Goal: Task Accomplishment & Management: Complete application form

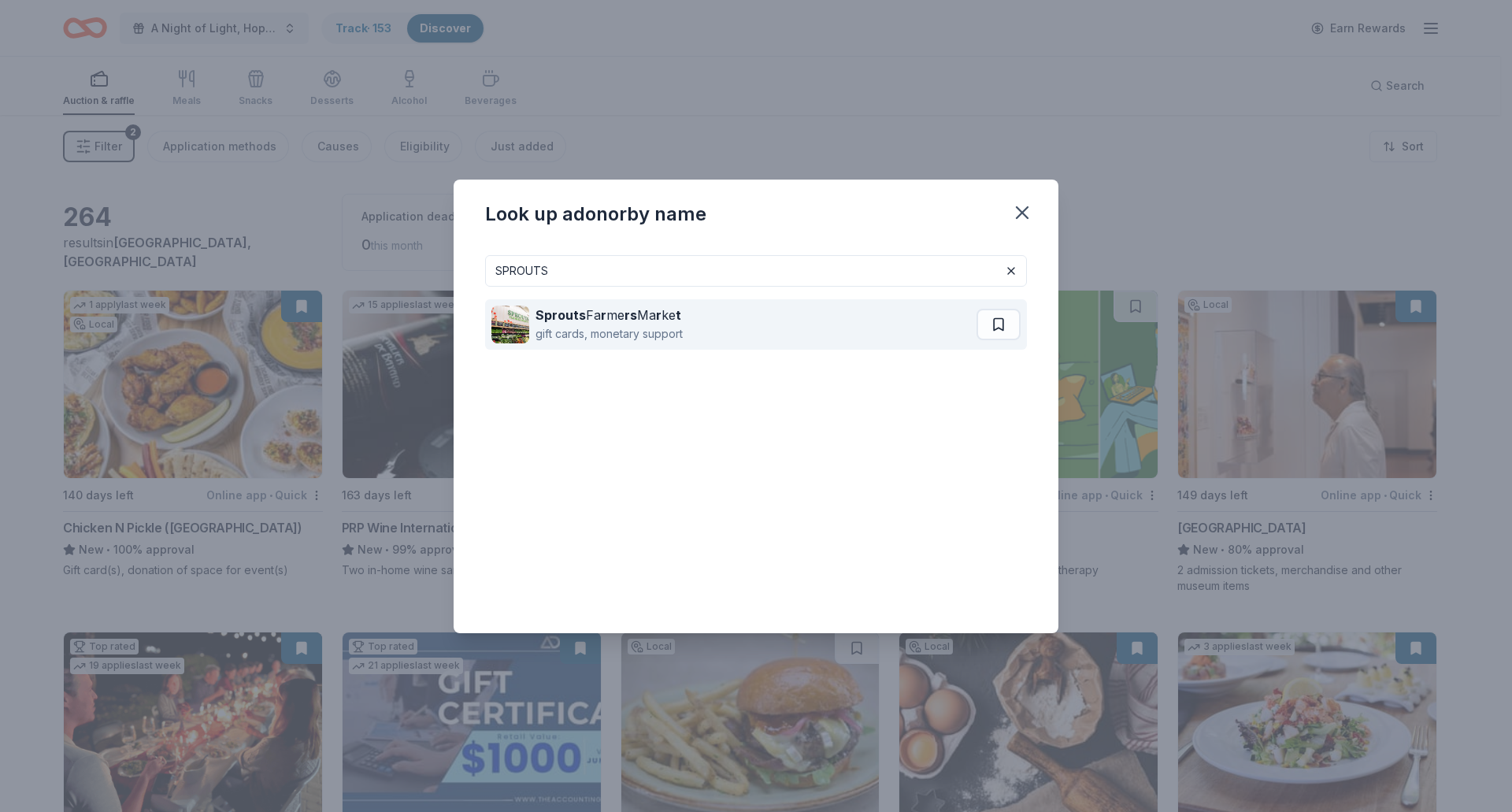
click at [606, 318] on div "Sprouts Fa r me rs Ma r ke t" at bounding box center [609, 315] width 147 height 19
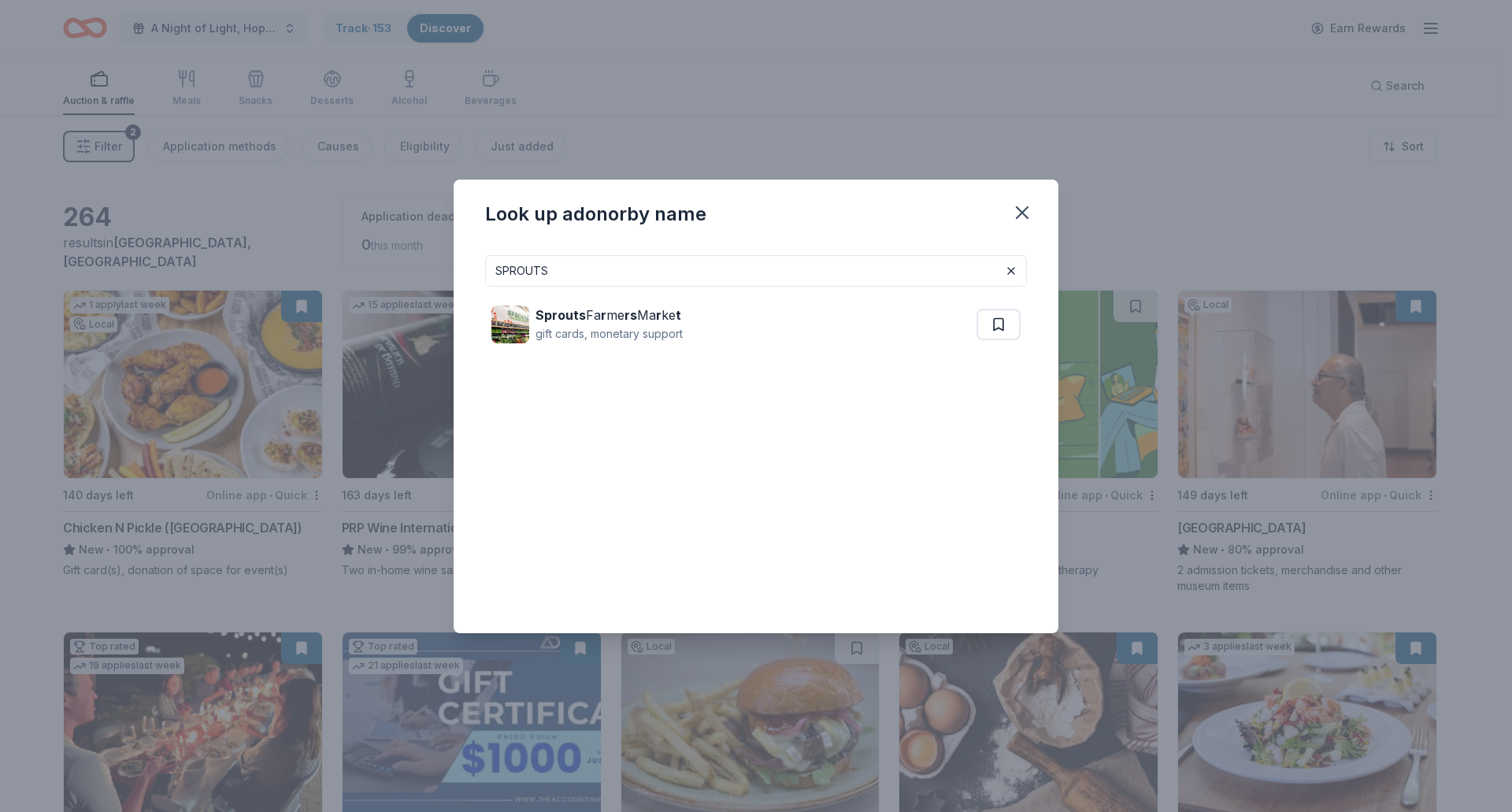
drag, startPoint x: 549, startPoint y: 282, endPoint x: 430, endPoint y: 281, distance: 119.0
click at [430, 281] on div "Look up a donor by name SPROUTS Sprouts Fa r me rs Ma r ke t gift cards, moneta…" at bounding box center [756, 406] width 1512 height 812
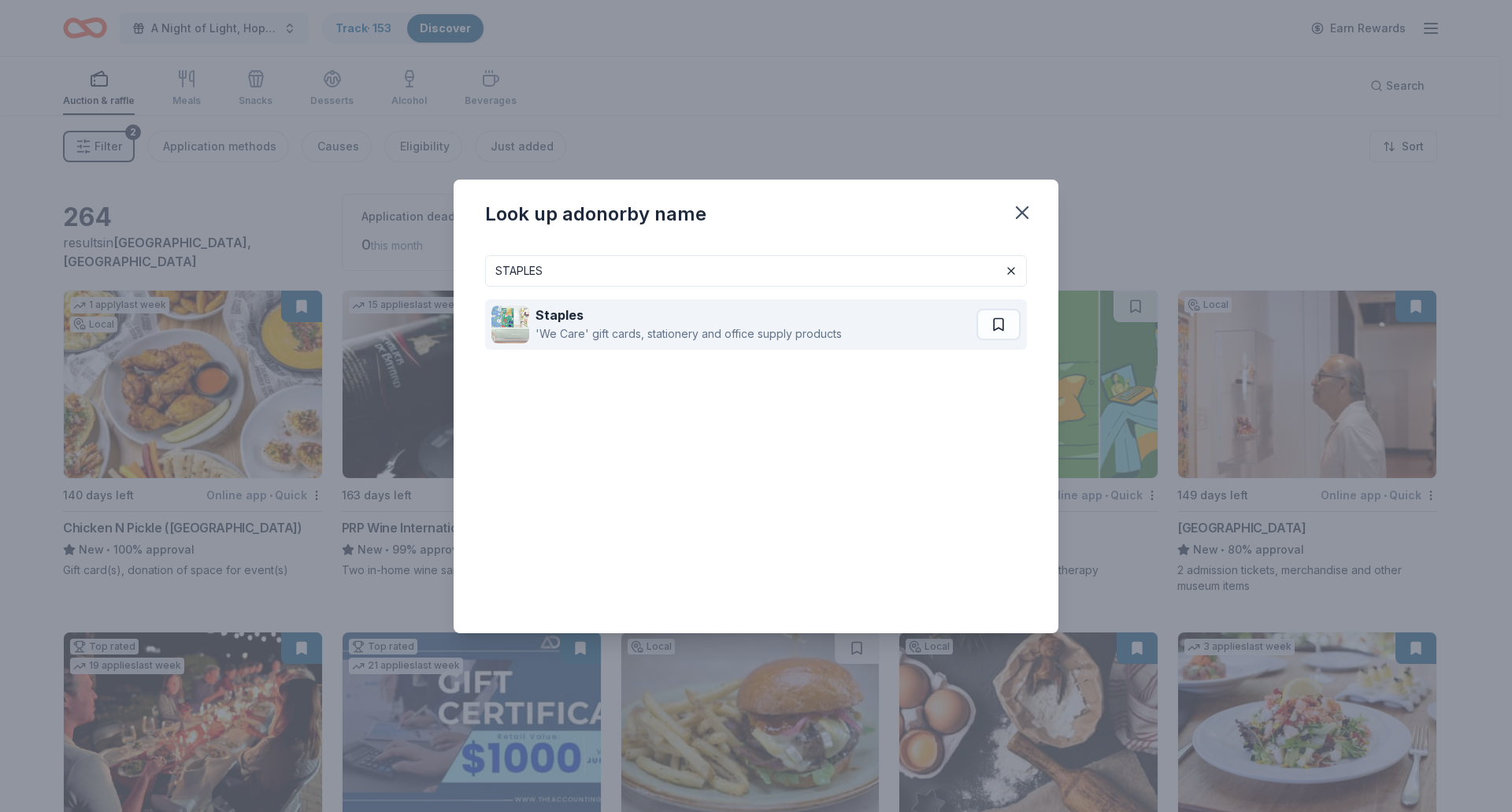
click at [647, 326] on div "'We Care' gift cards, stationery and office supply products" at bounding box center [689, 334] width 307 height 19
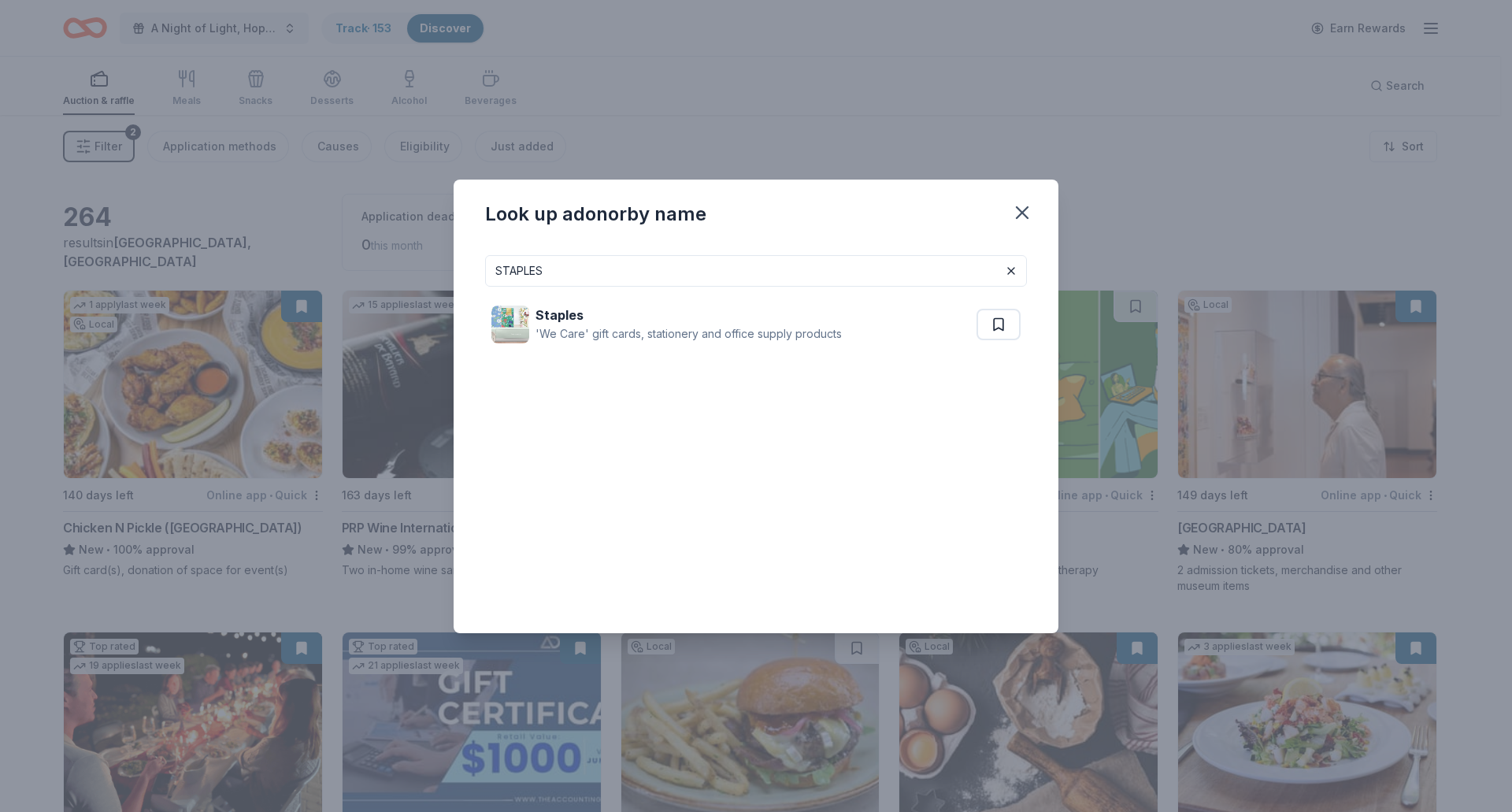
drag, startPoint x: 604, startPoint y: 274, endPoint x: 356, endPoint y: 263, distance: 248.2
click at [356, 263] on div "Look up a donor by name STAPLES Staples 'We Care' gift cards, stationery and of…" at bounding box center [756, 406] width 1512 height 812
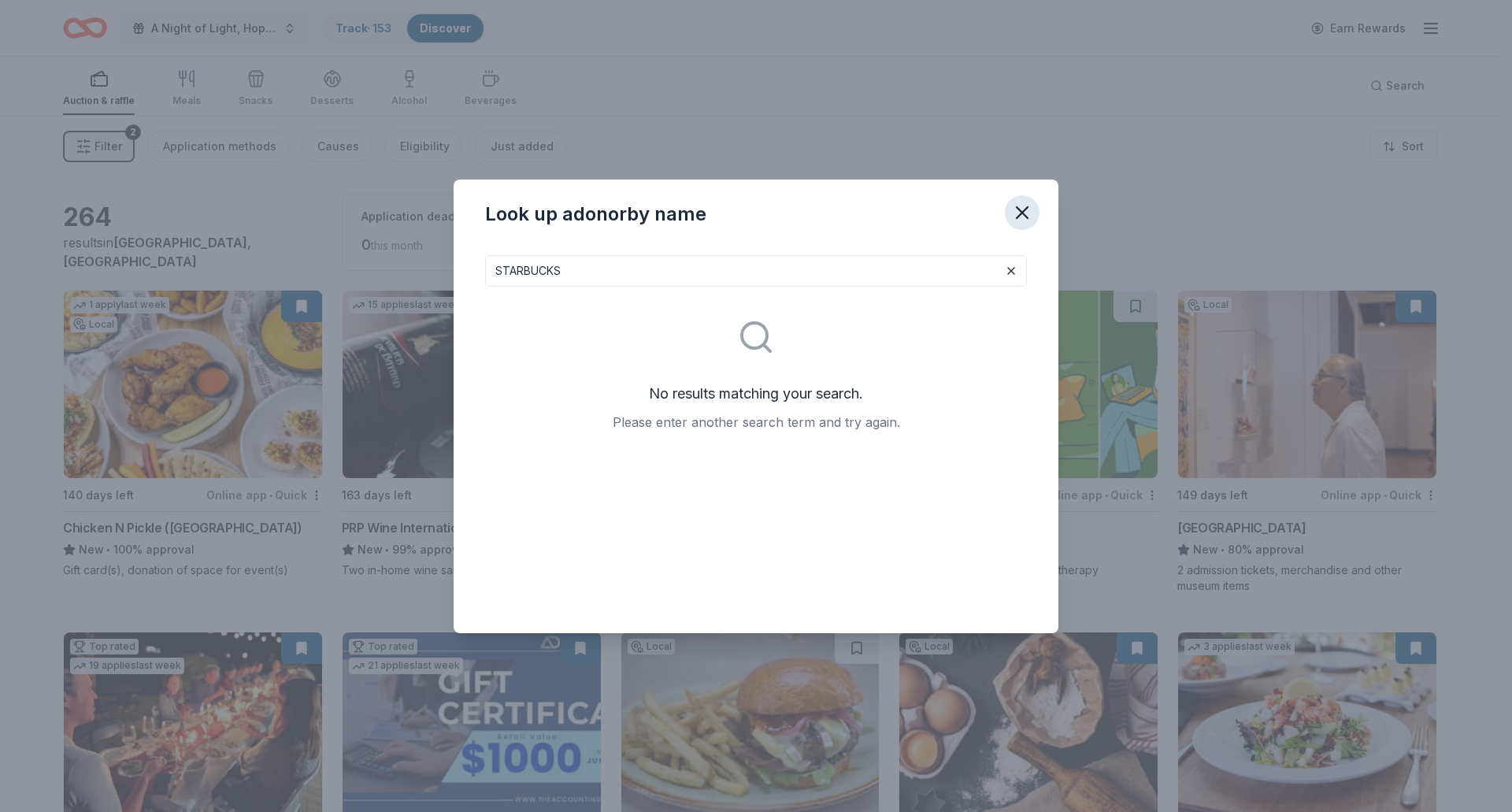
type input "STARBUCKS"
click at [1023, 214] on icon "button" at bounding box center [1022, 213] width 11 height 11
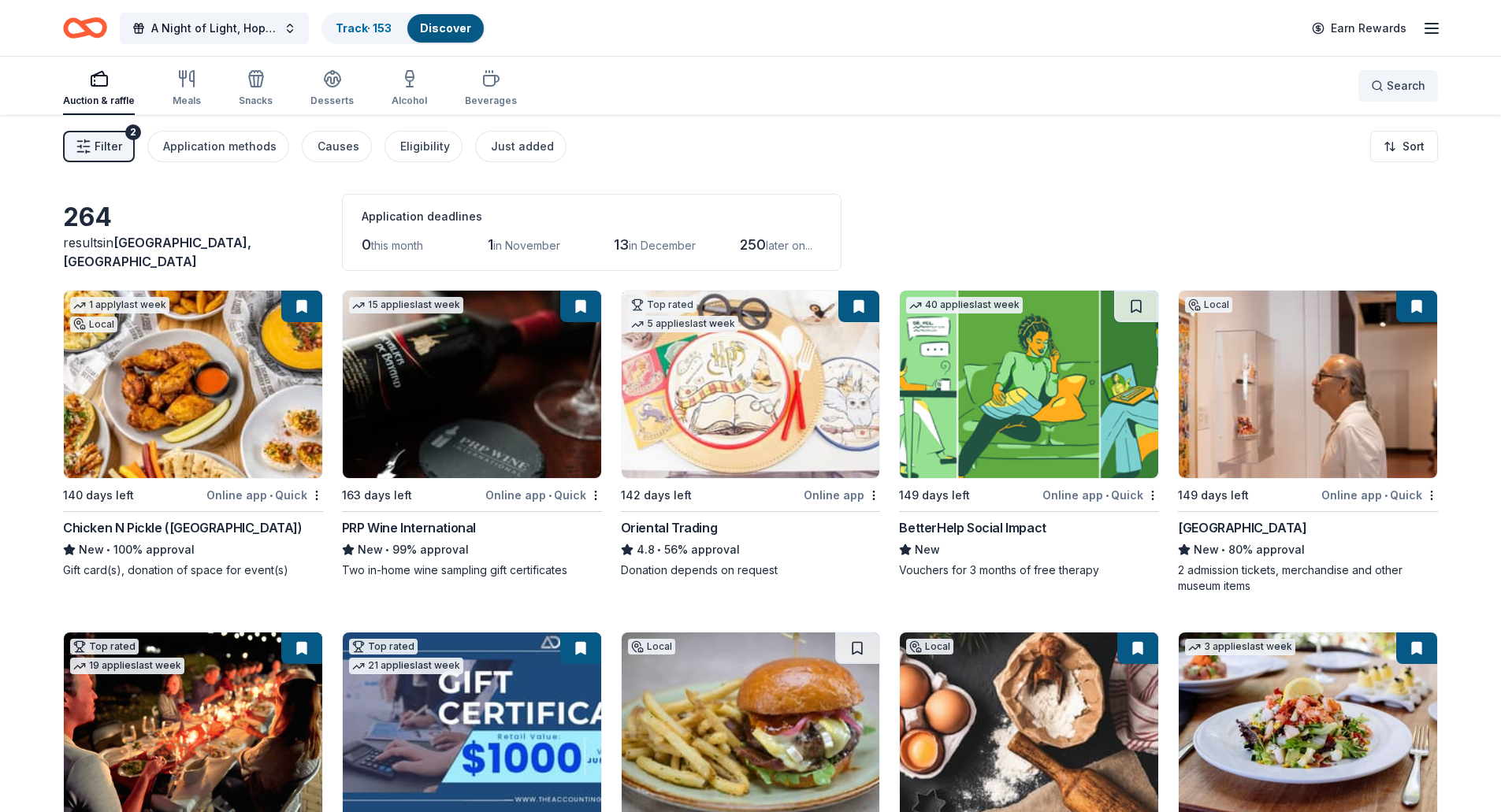
click at [1404, 99] on button "Search" at bounding box center [1398, 86] width 79 height 32
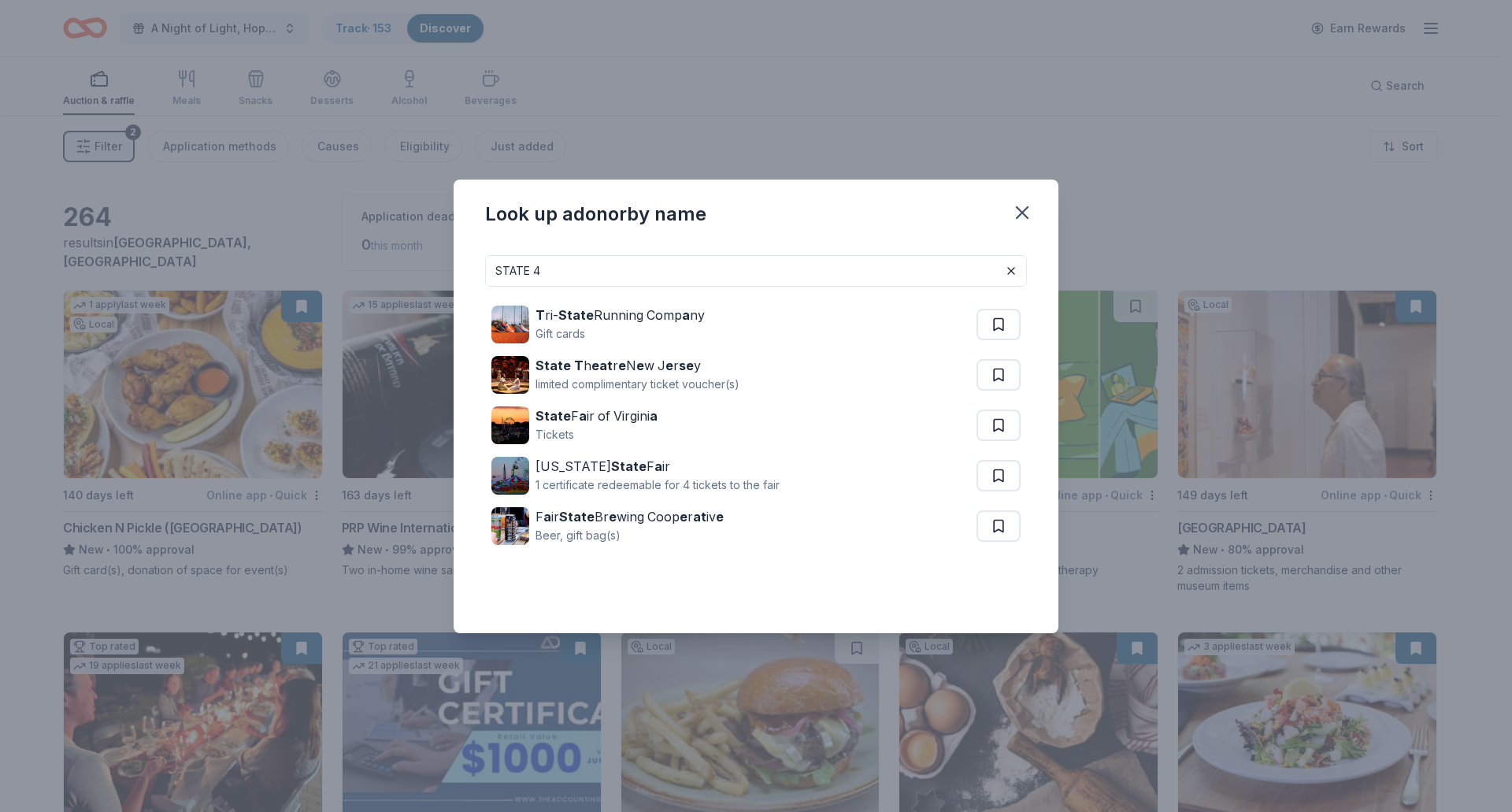
drag, startPoint x: 558, startPoint y: 263, endPoint x: 323, endPoint y: 274, distance: 235.3
click at [323, 274] on div "Look up a donor by name STATE 4 T ri- State Running Comp a ny Gift cards State …" at bounding box center [756, 406] width 1512 height 812
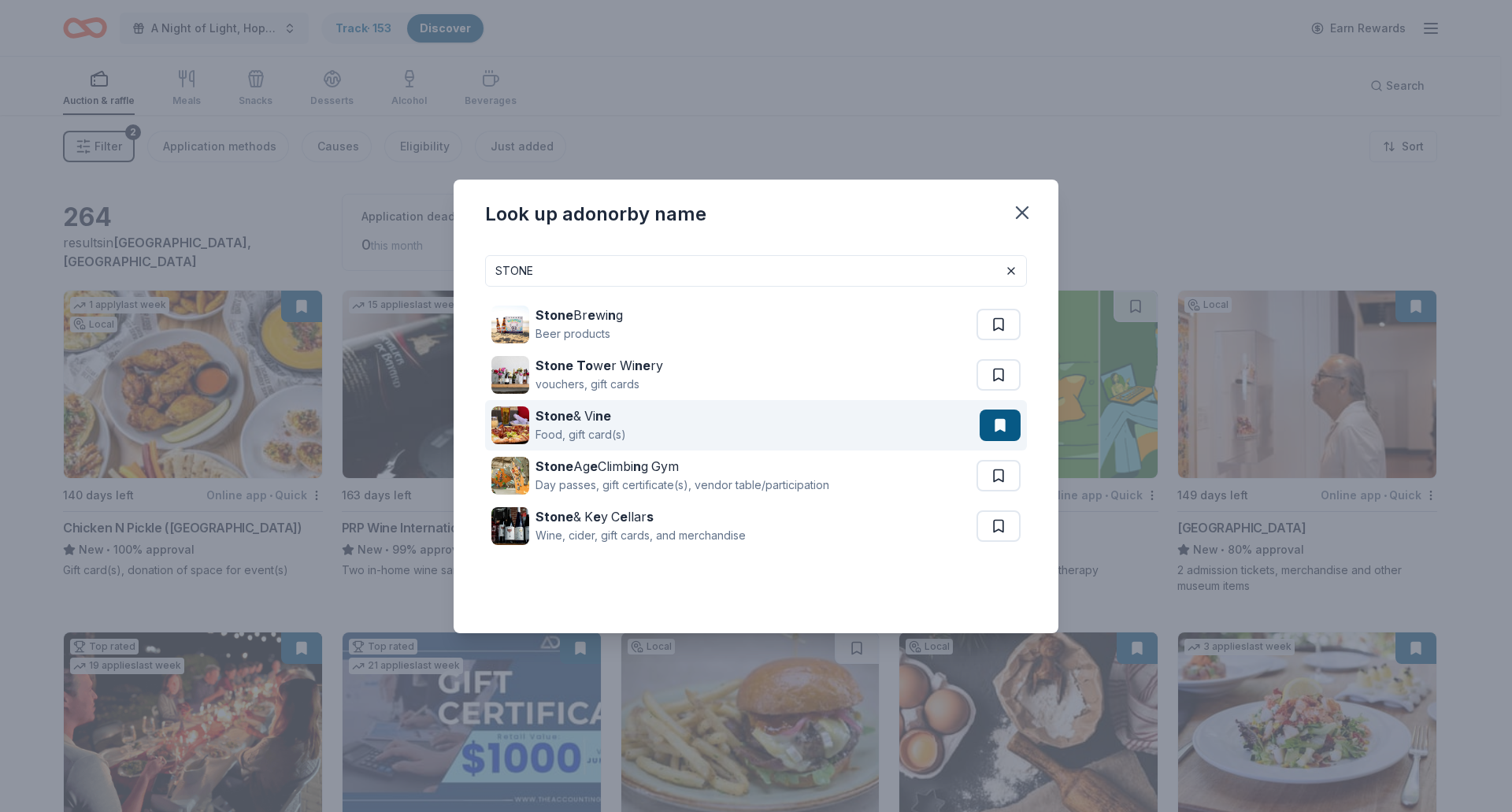
click at [597, 411] on strong "ne" at bounding box center [603, 415] width 15 height 15
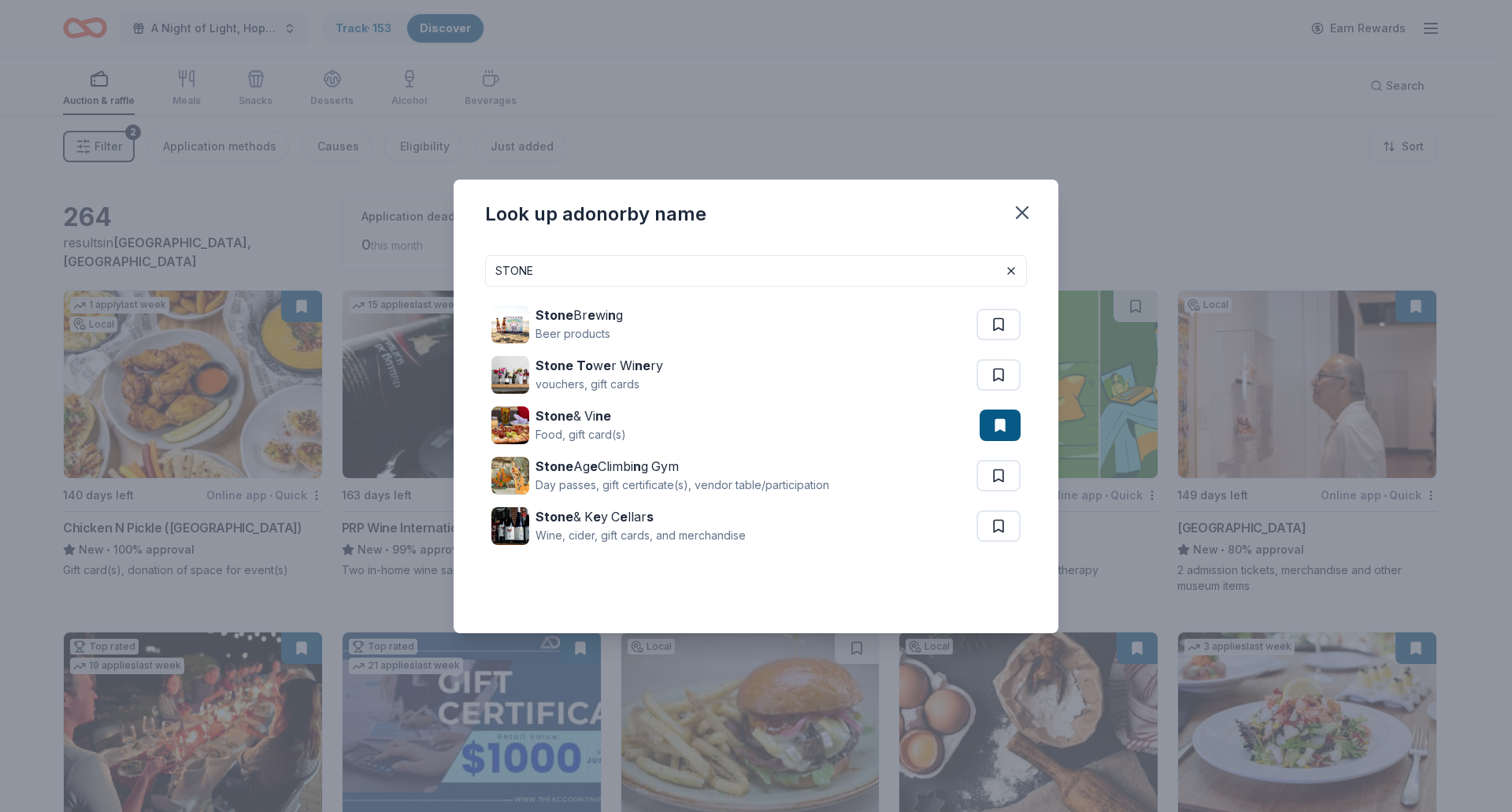
drag, startPoint x: 543, startPoint y: 270, endPoint x: 330, endPoint y: 268, distance: 213.0
click at [330, 268] on div "Look up a donor by name STONE Stone Br e wi n g Beer products Stone To w e r Wi…" at bounding box center [756, 406] width 1512 height 812
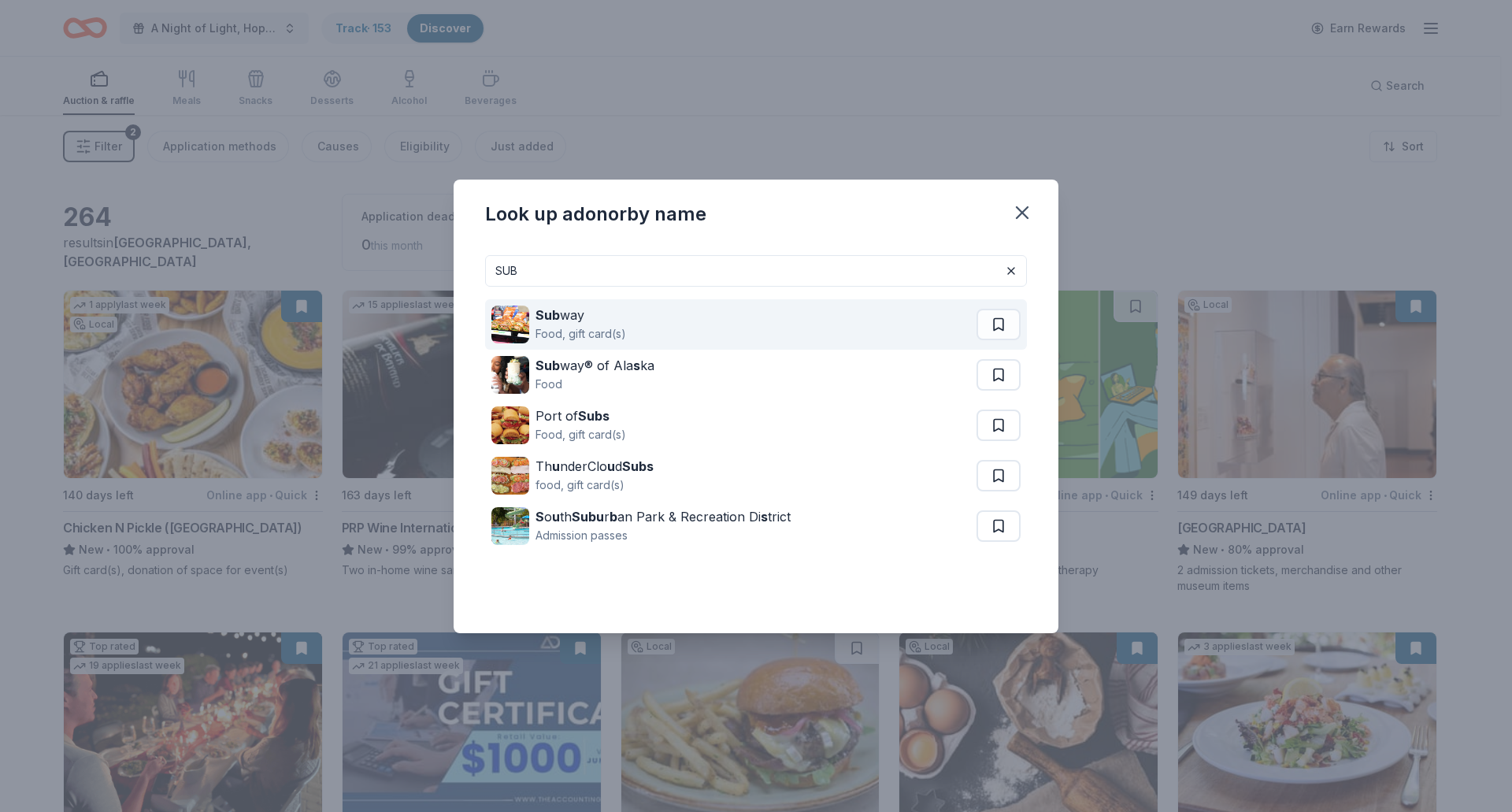
click at [563, 328] on div "Food, gift card(s)" at bounding box center [581, 334] width 90 height 19
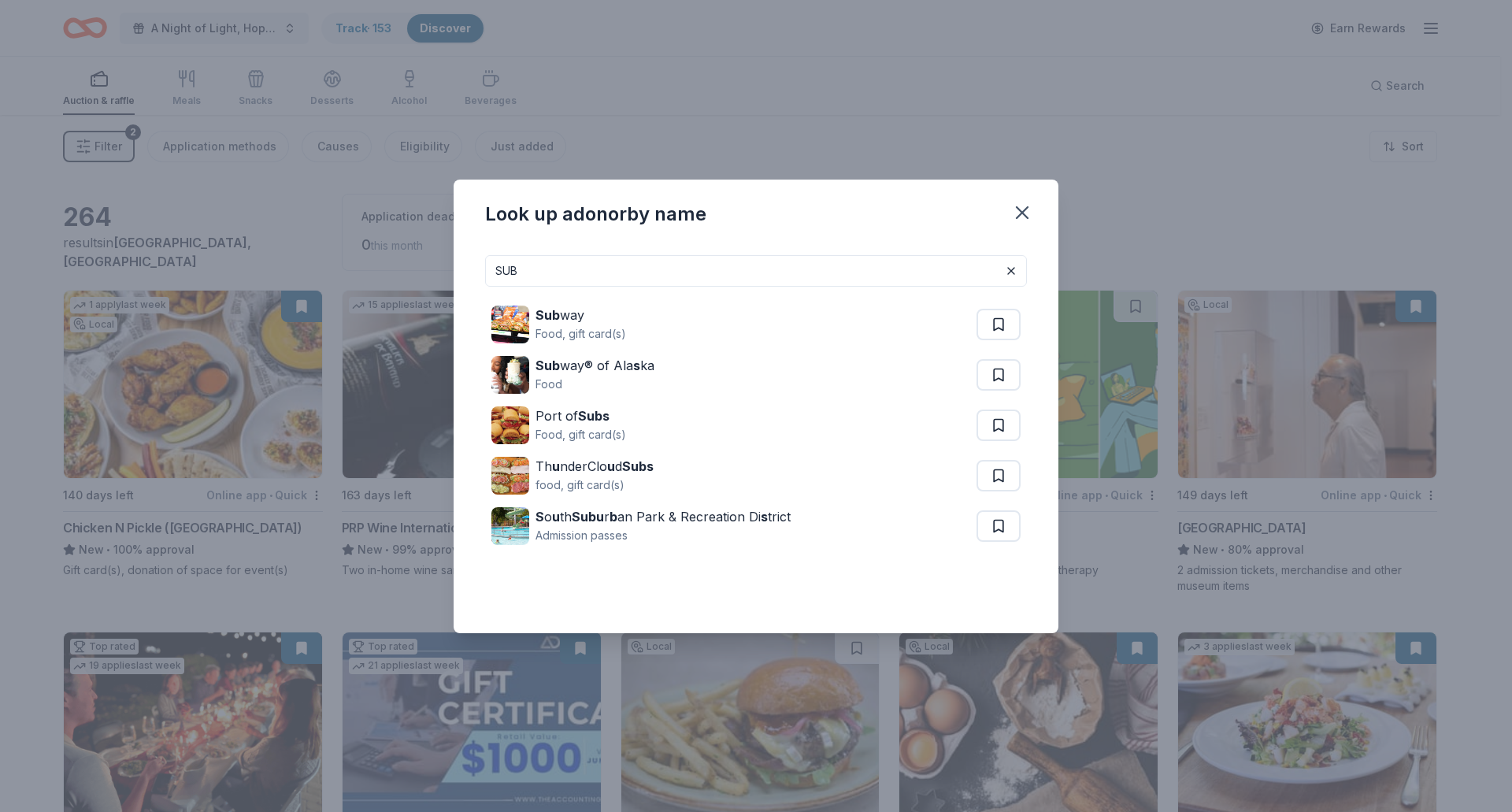
drag, startPoint x: 537, startPoint y: 269, endPoint x: 382, endPoint y: 270, distance: 155.0
click at [382, 270] on div "Look up a donor by name SUB Sub way Food, gift card(s) Sub way® of Ala s ka Foo…" at bounding box center [756, 406] width 1512 height 812
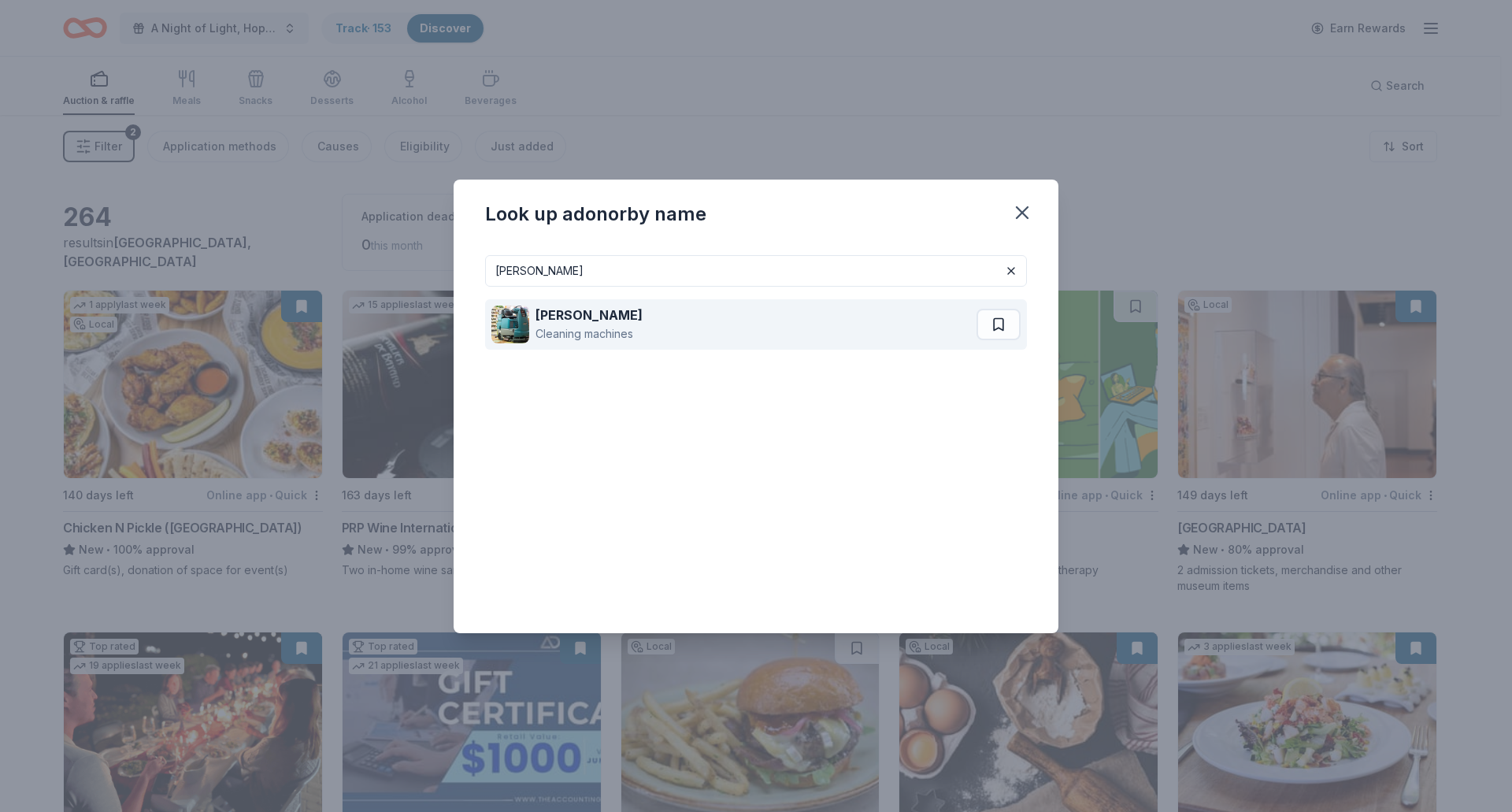
click at [581, 340] on div "Cleaning machines" at bounding box center [589, 334] width 107 height 19
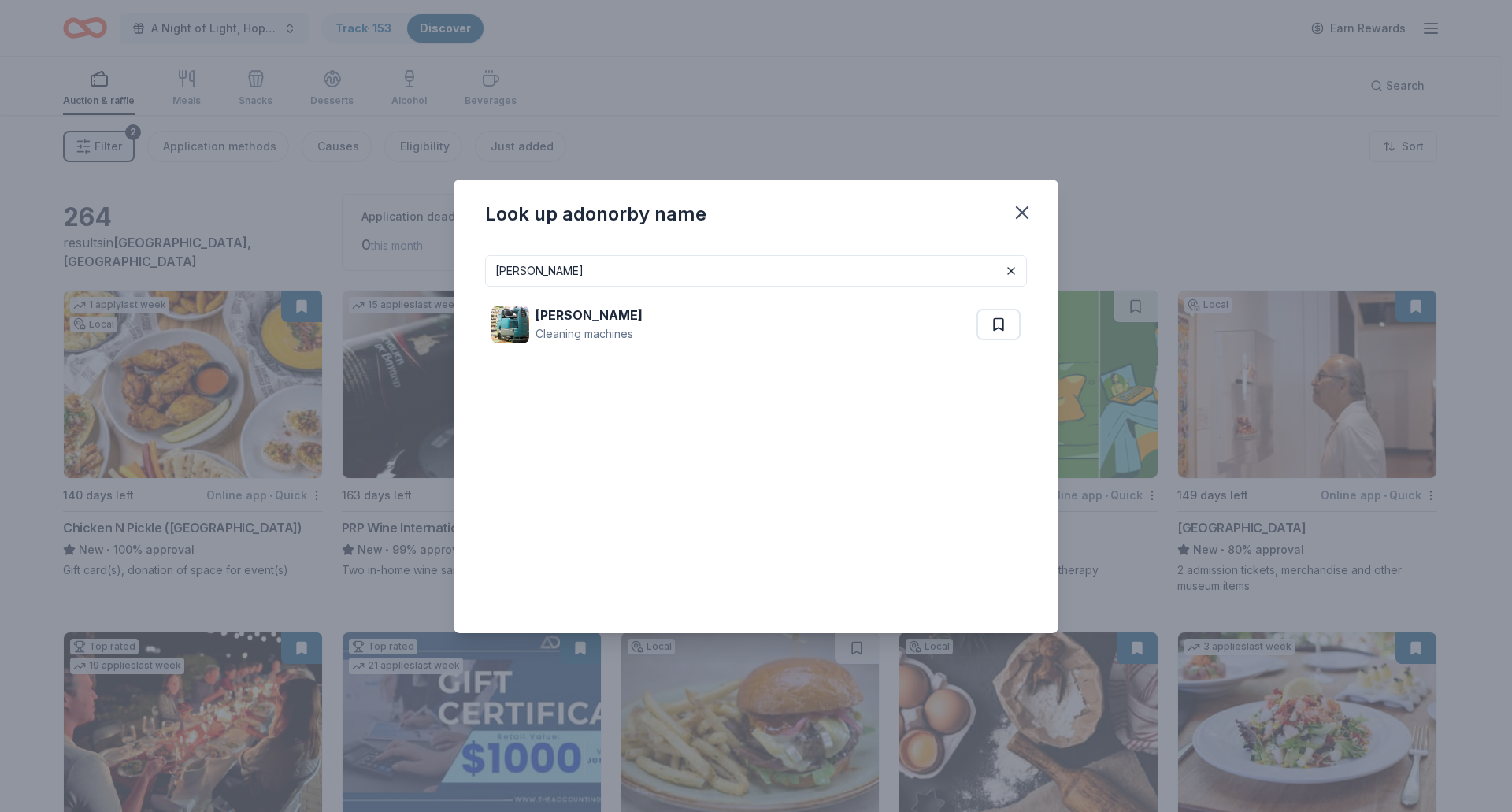
drag, startPoint x: 535, startPoint y: 277, endPoint x: 369, endPoint y: 270, distance: 166.1
click at [369, 270] on div "Look up a donor by name TENNANT Tennant Cleaning machines" at bounding box center [756, 406] width 1512 height 812
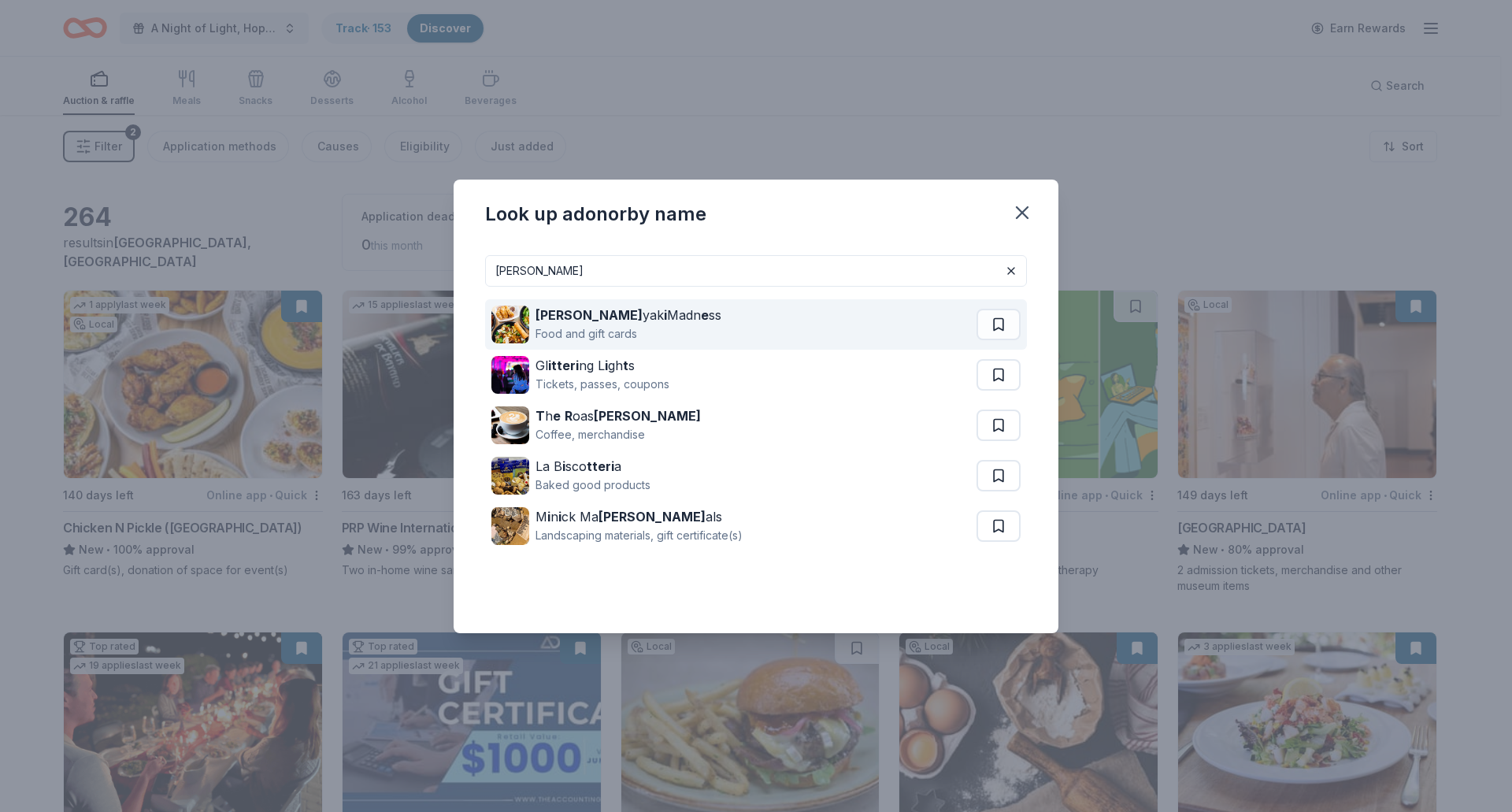
click at [619, 317] on div "Teri yak i Madn e ss" at bounding box center [629, 315] width 186 height 19
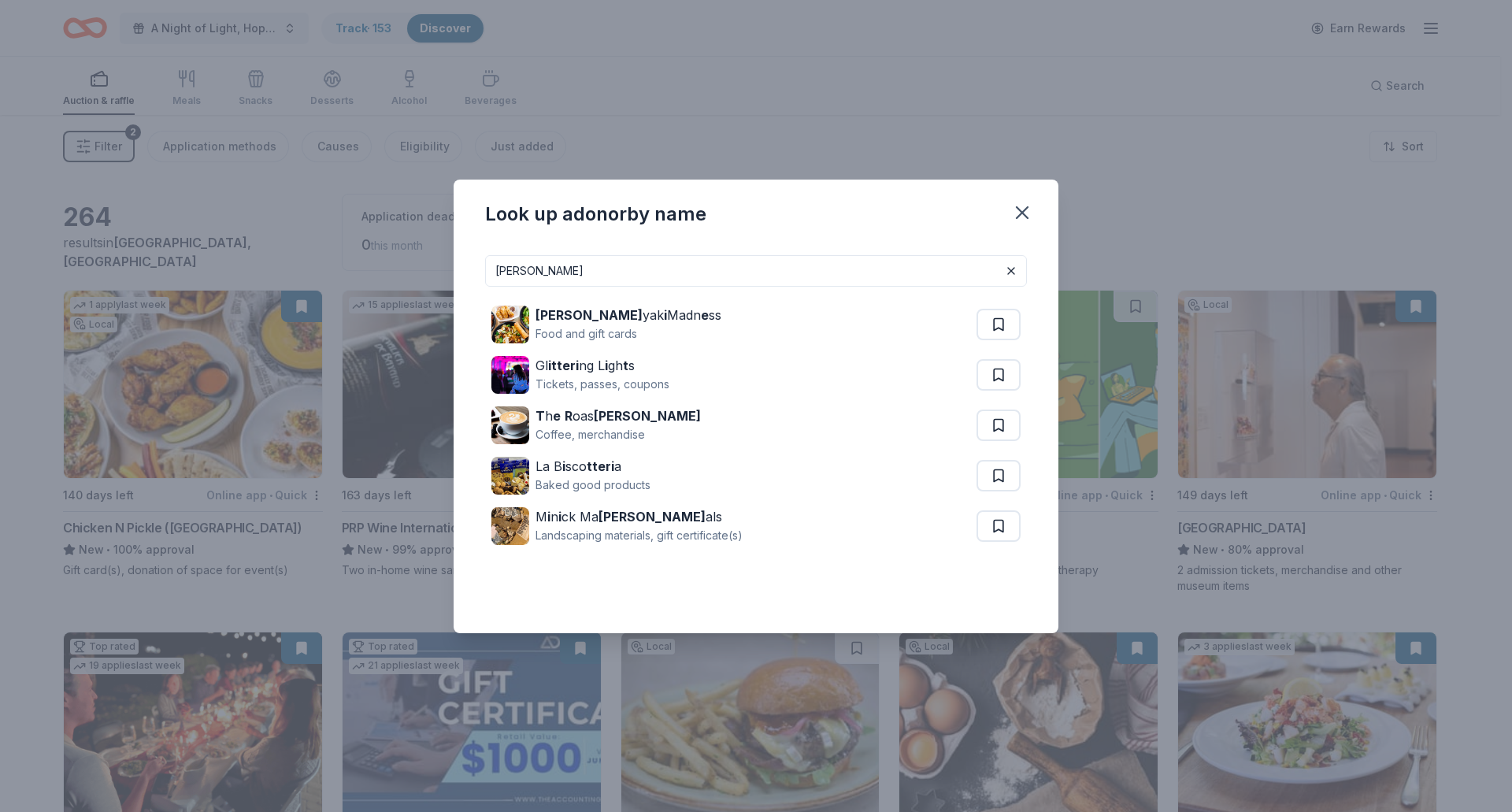
drag, startPoint x: 561, startPoint y: 272, endPoint x: 428, endPoint y: 276, distance: 133.1
click at [428, 276] on div "Look up a donor by name TERI Teri yak i Madn e ss Food and gift cards Gl itteri…" at bounding box center [756, 406] width 1512 height 812
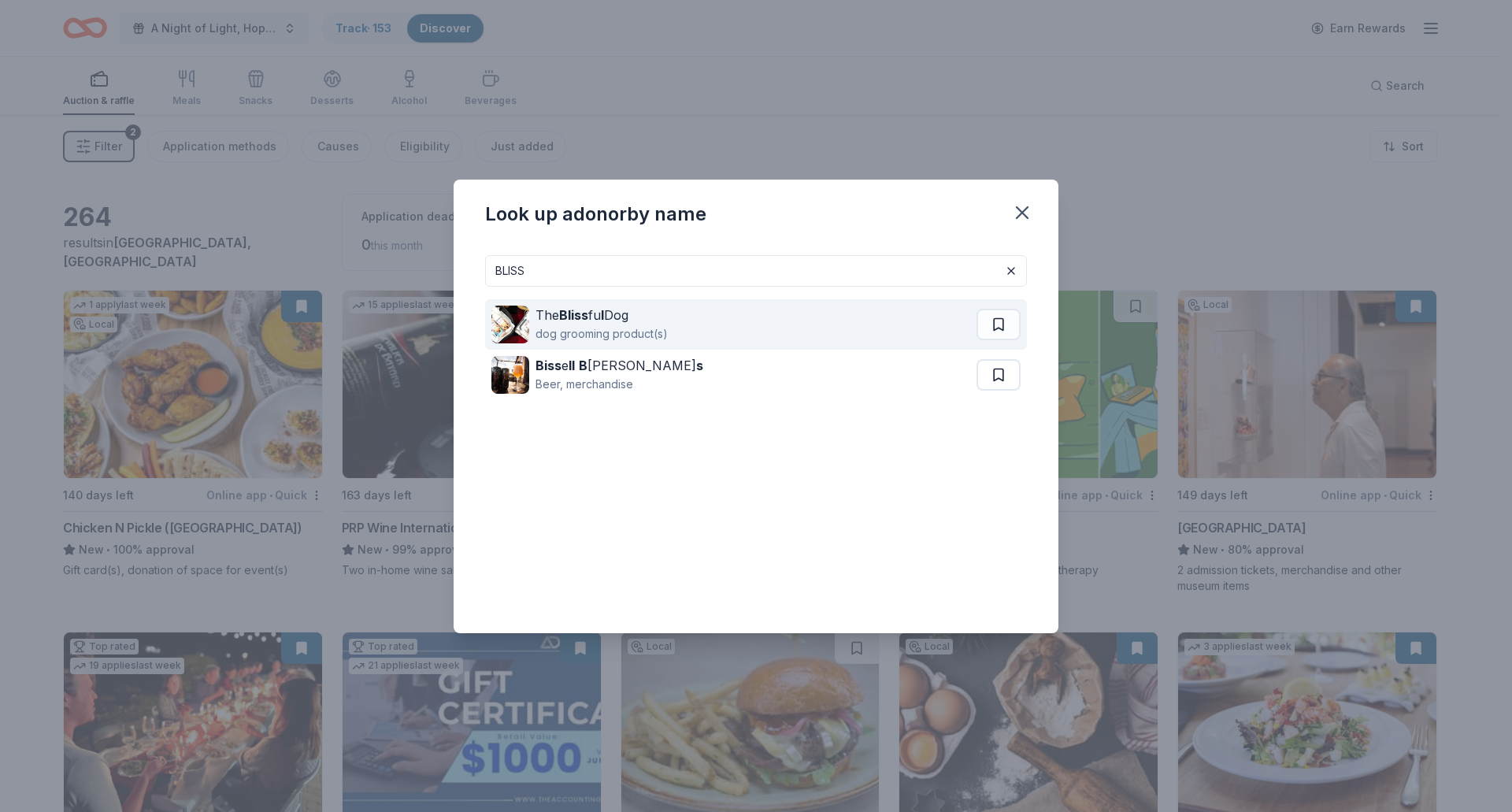
click at [581, 317] on strong "Bliss" at bounding box center [574, 314] width 29 height 15
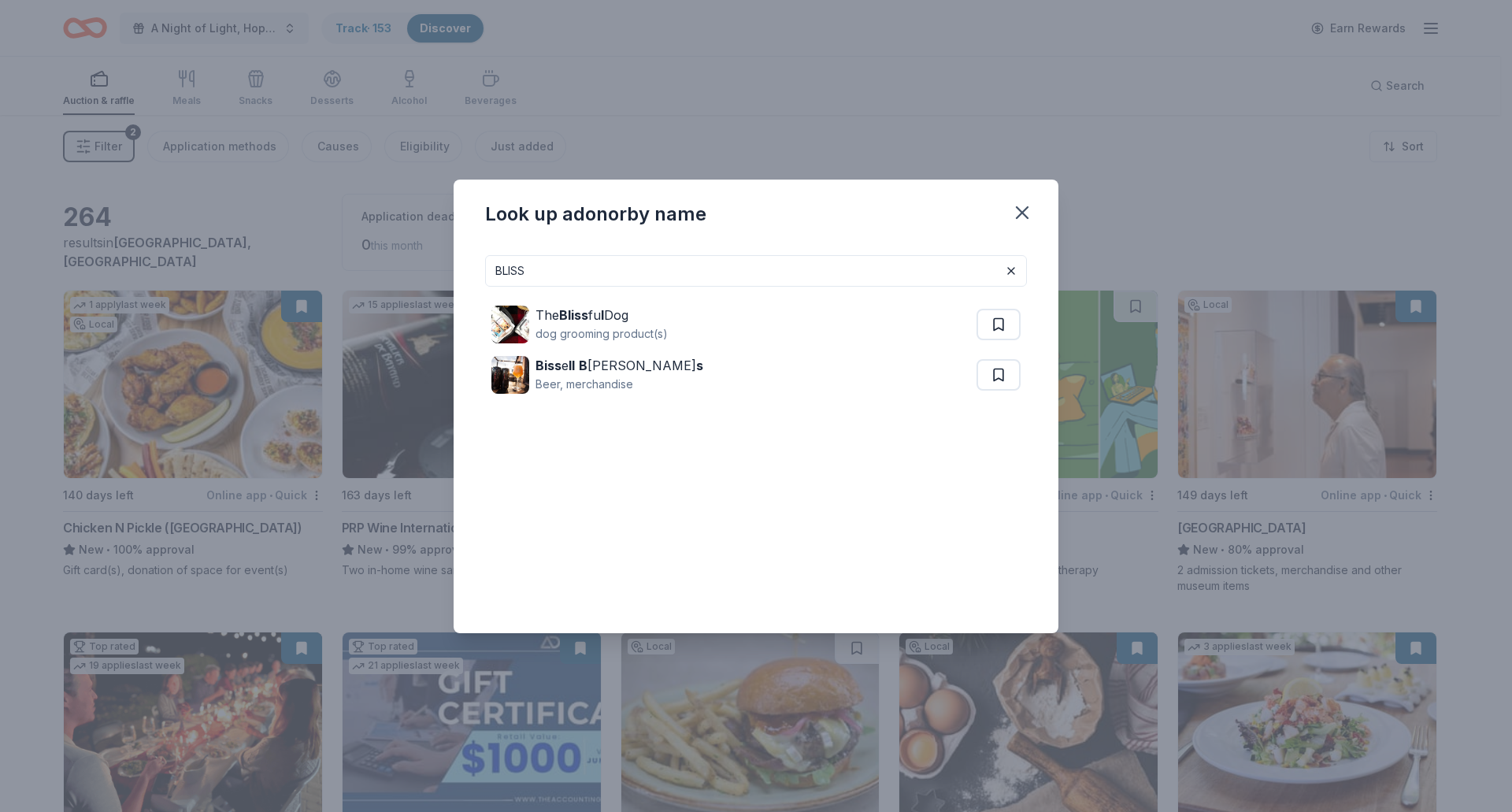
drag, startPoint x: 611, startPoint y: 276, endPoint x: 262, endPoint y: 281, distance: 349.0
click at [262, 281] on div "Look up a donor by name BLISS The Bliss fu l Dog dog grooming product(s) Biss e…" at bounding box center [756, 406] width 1512 height 812
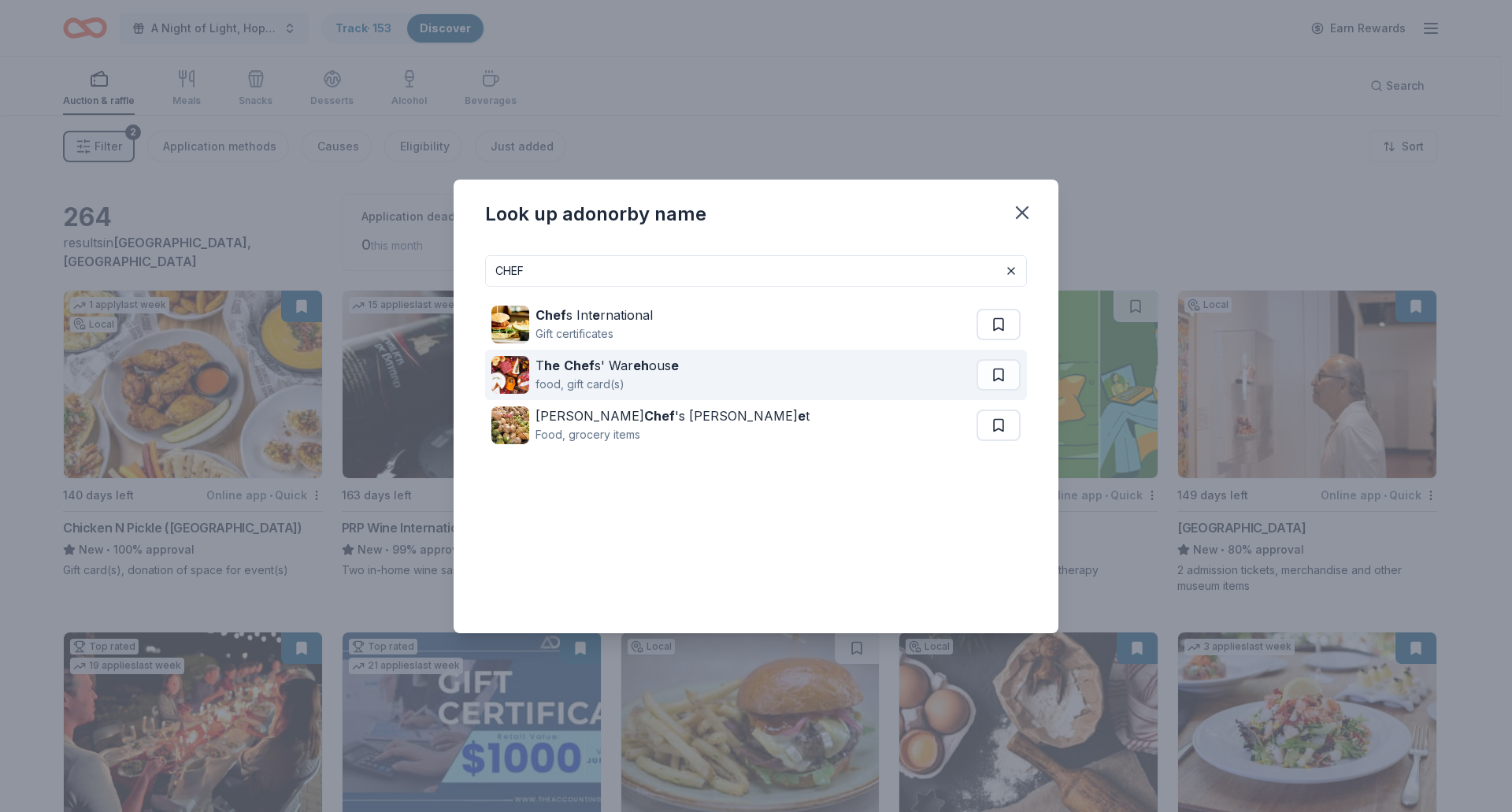
click at [593, 372] on div "T he Chef s' War eh ous e" at bounding box center [607, 365] width 143 height 19
drag, startPoint x: 576, startPoint y: 278, endPoint x: 419, endPoint y: 294, distance: 157.8
click at [419, 294] on div "Look up a donor by name CHEF Chef s Int e rnational Gift certificates T he Chef…" at bounding box center [756, 406] width 1512 height 812
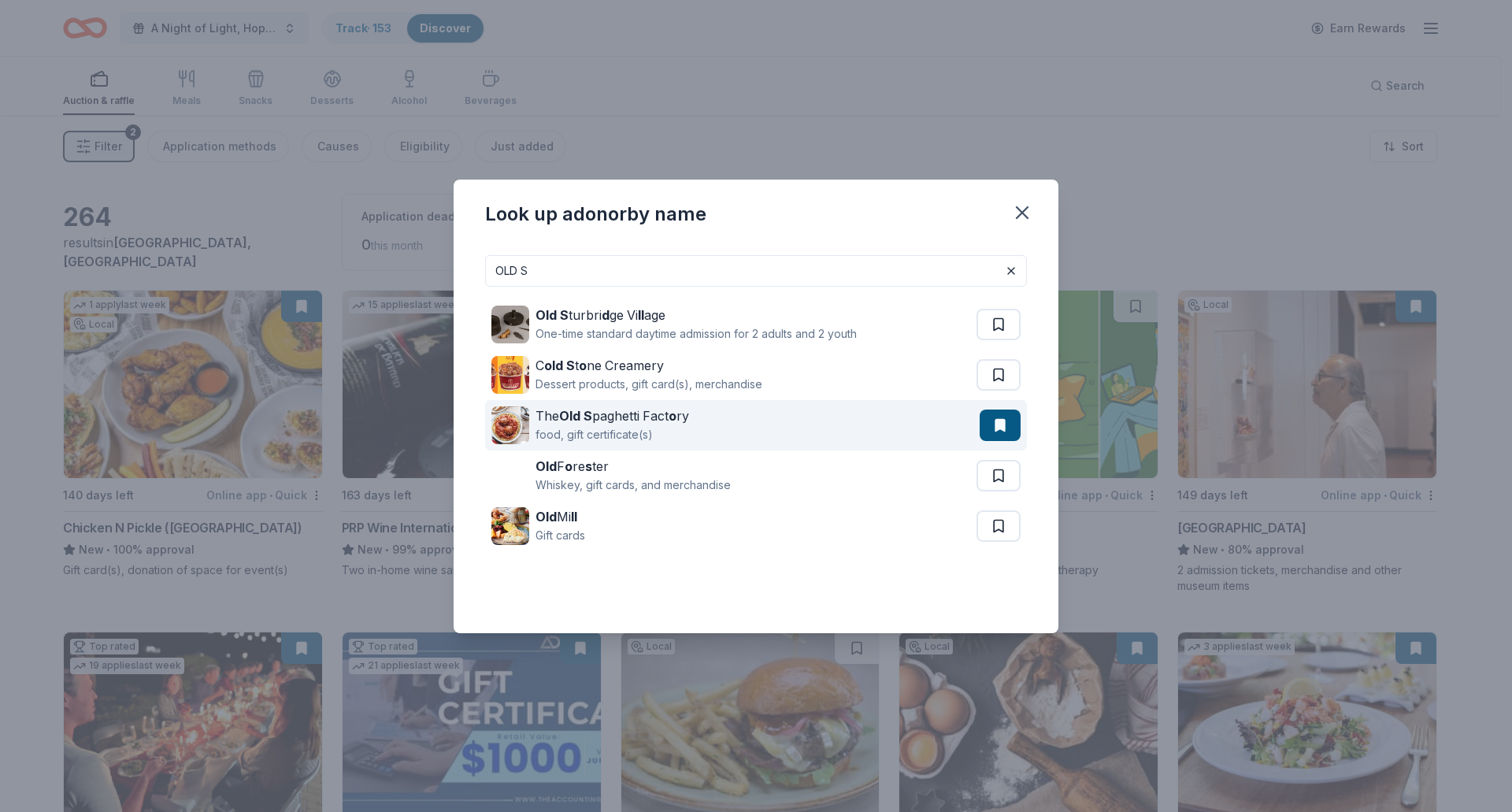
type input "OLD S"
click at [614, 431] on div "food, gift certificate(s)" at bounding box center [613, 434] width 153 height 19
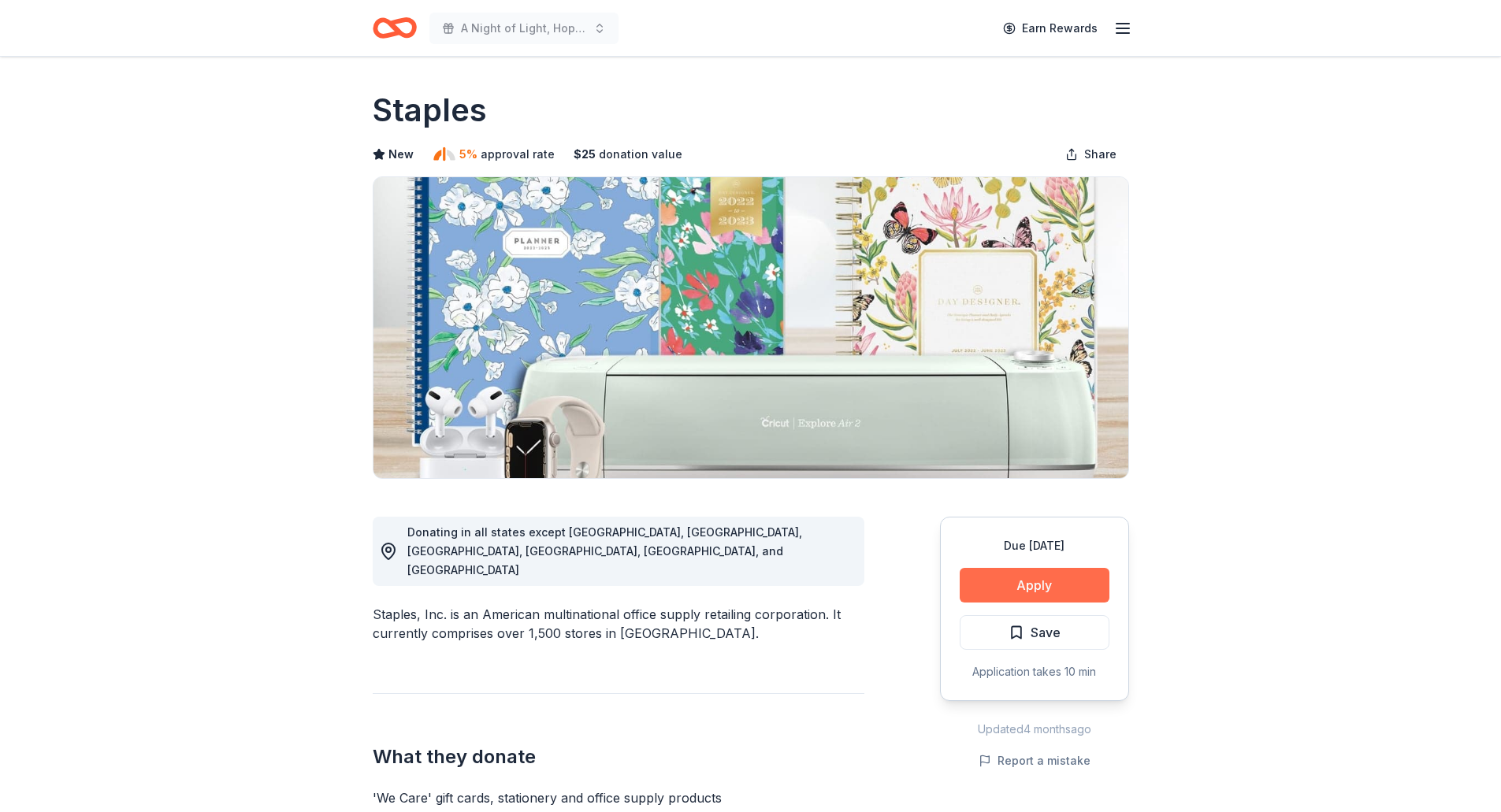
click at [1042, 594] on button "Apply" at bounding box center [1034, 585] width 150 height 34
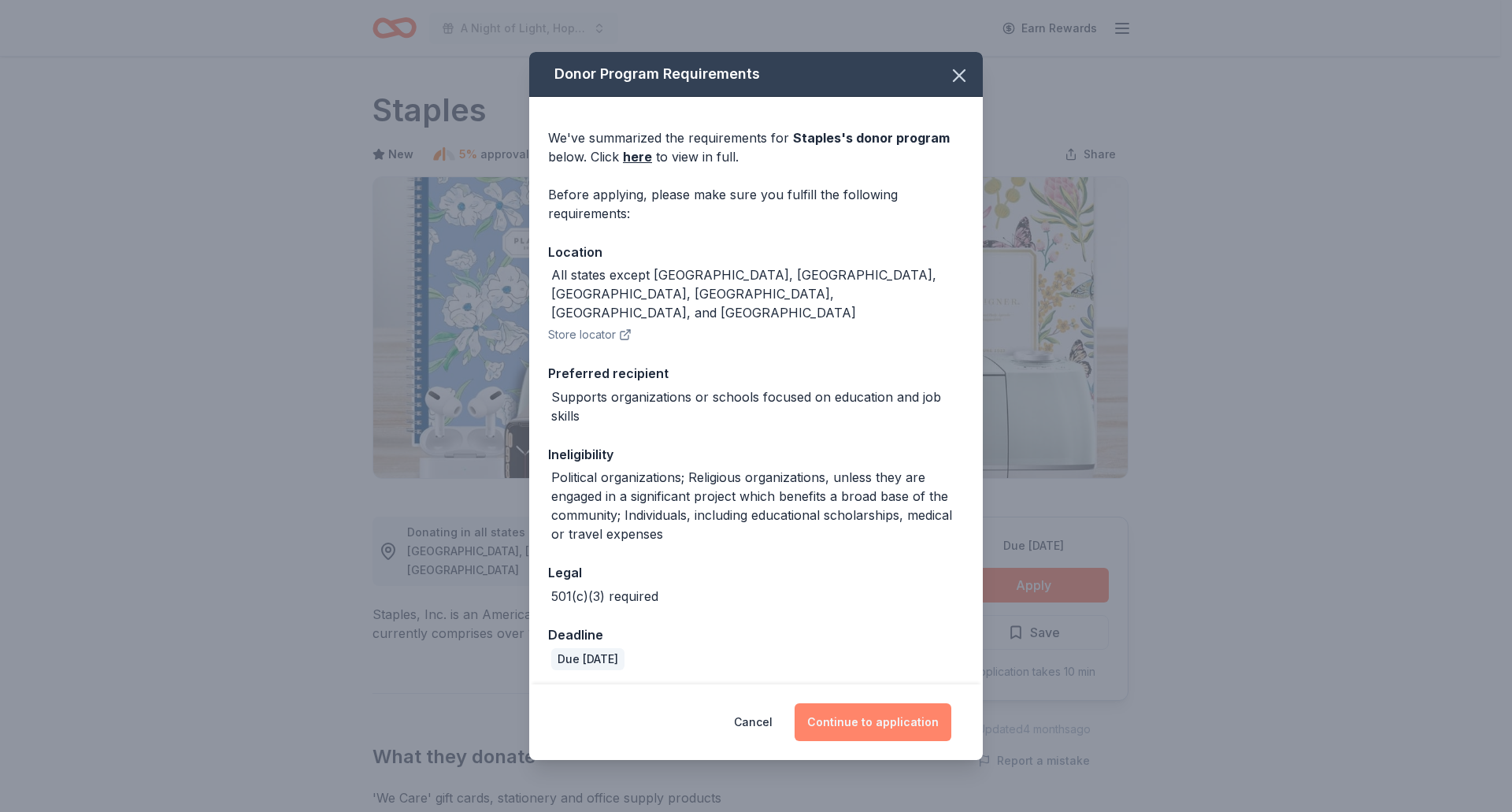
click at [929, 704] on button "Continue to application" at bounding box center [873, 723] width 157 height 38
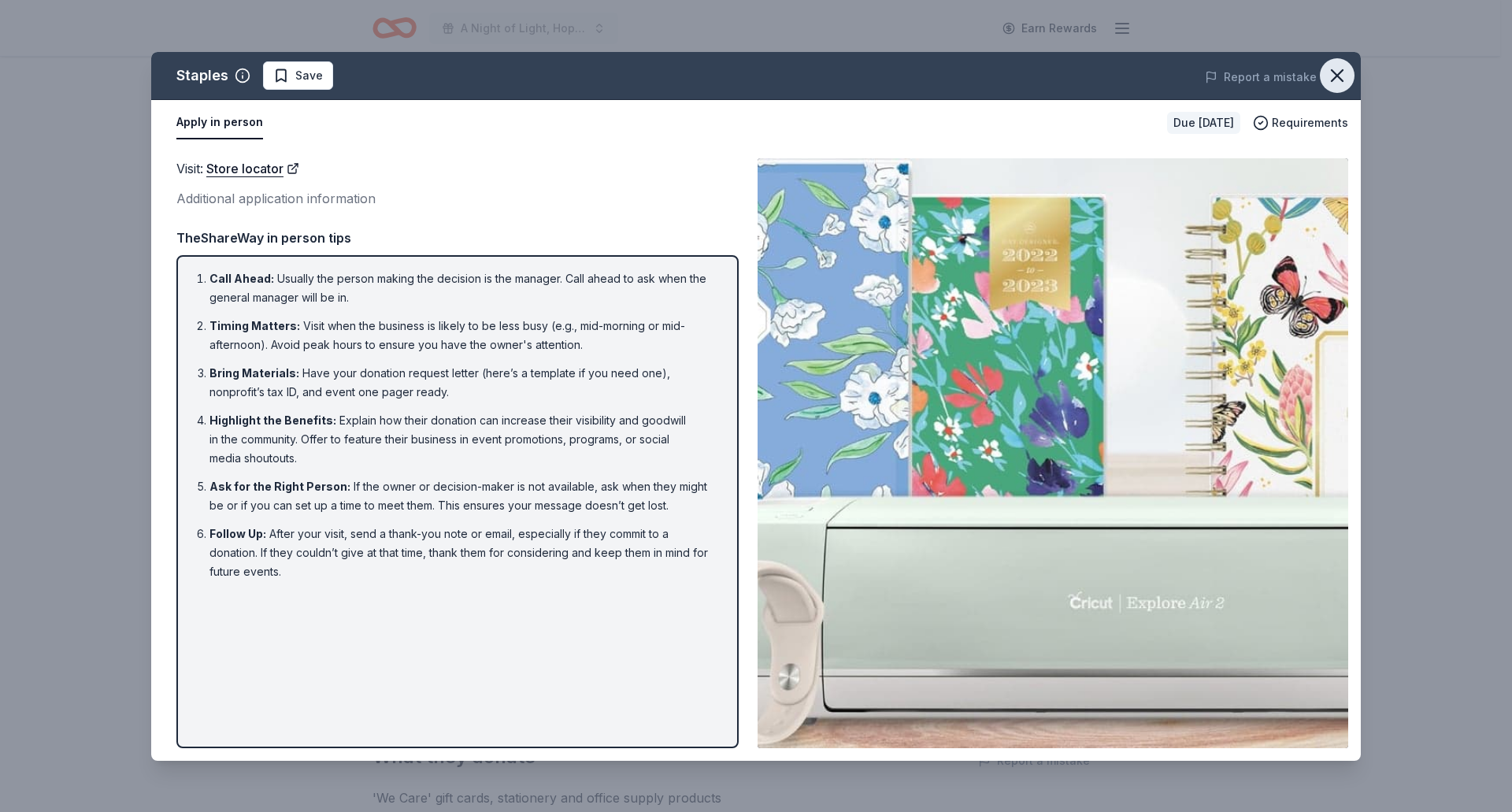
click at [1341, 76] on icon "button" at bounding box center [1337, 76] width 22 height 22
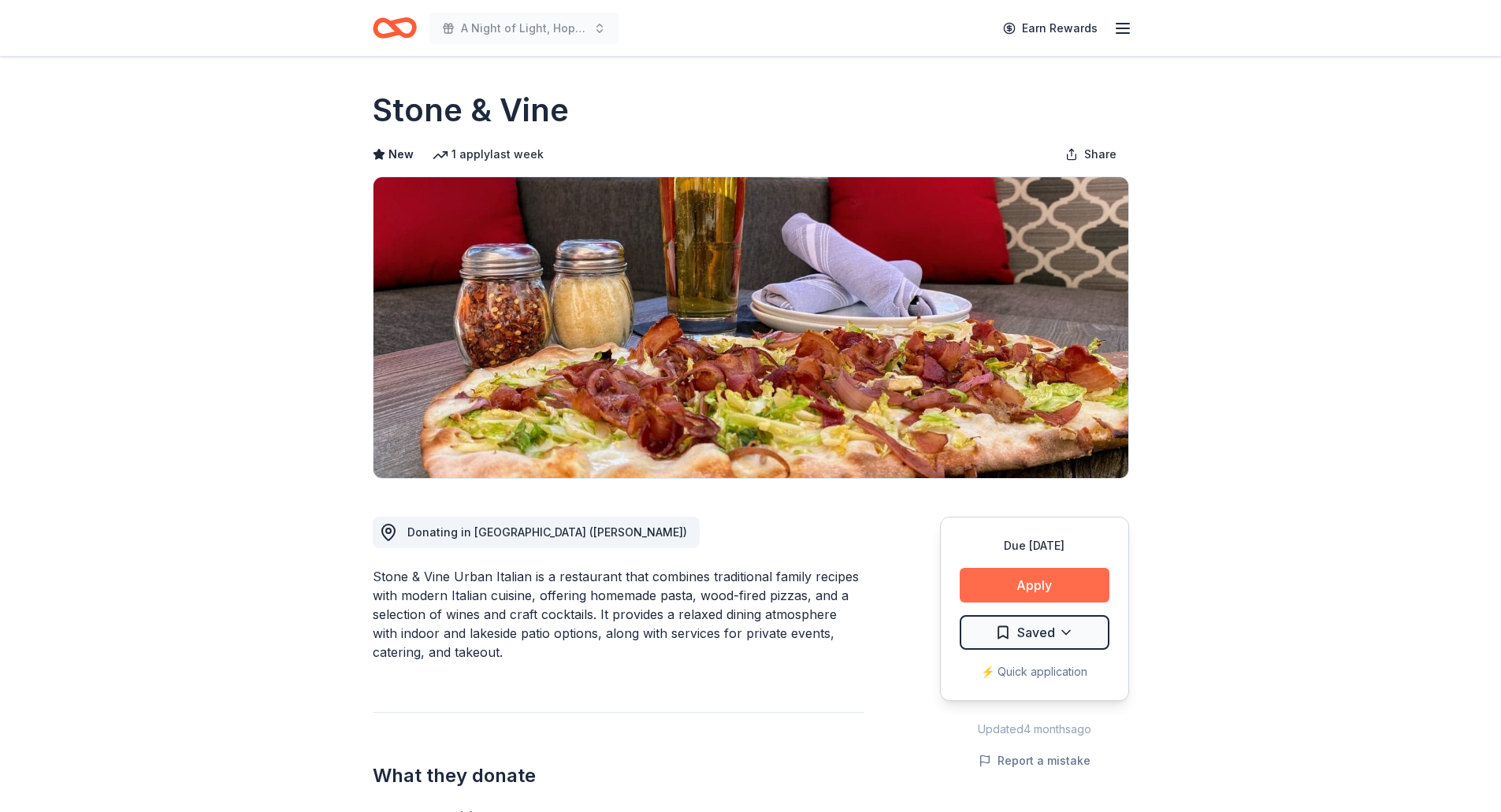
click at [1032, 591] on button "Apply" at bounding box center [1034, 585] width 150 height 34
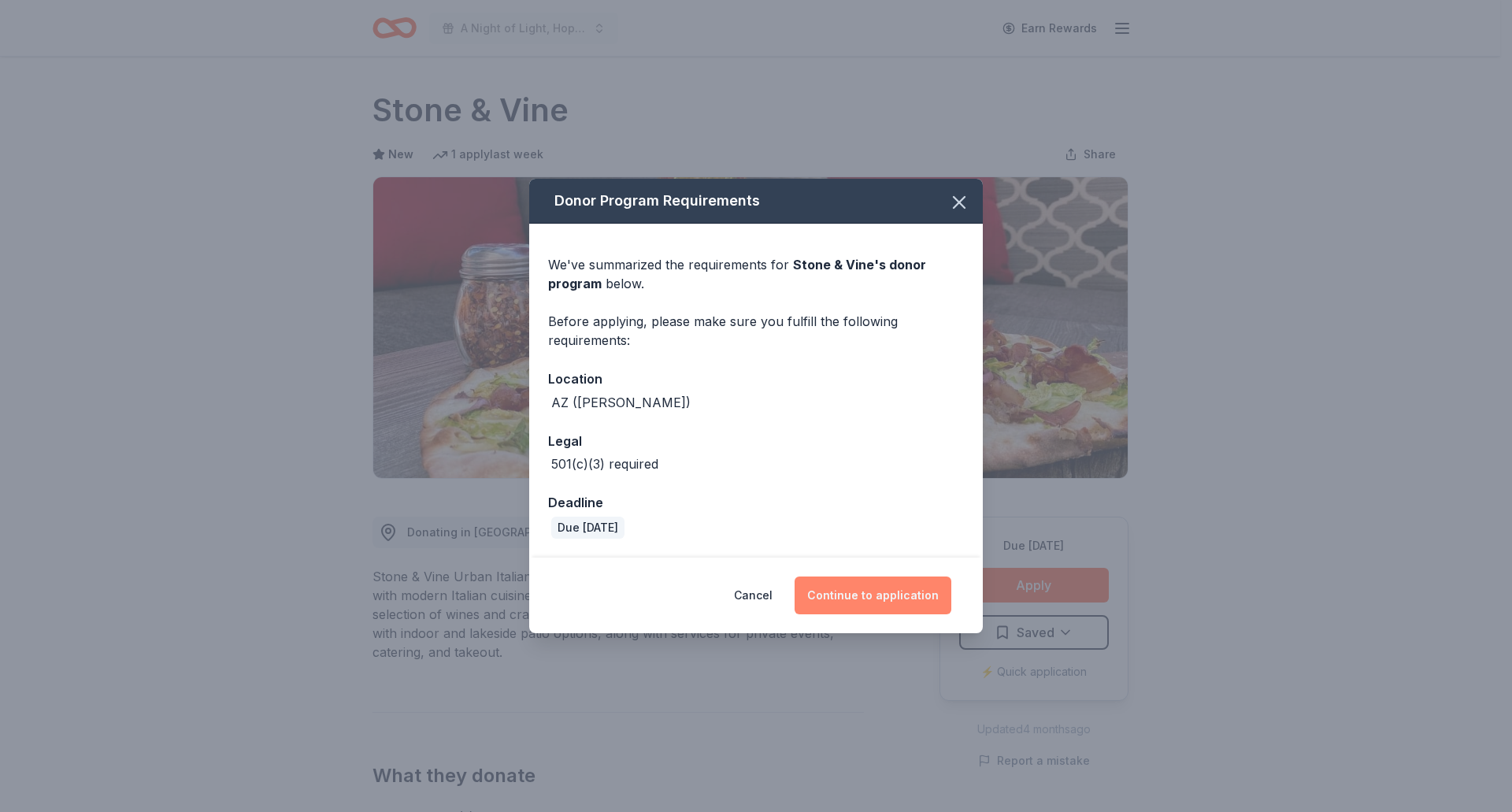
click at [927, 593] on button "Continue to application" at bounding box center [873, 595] width 157 height 38
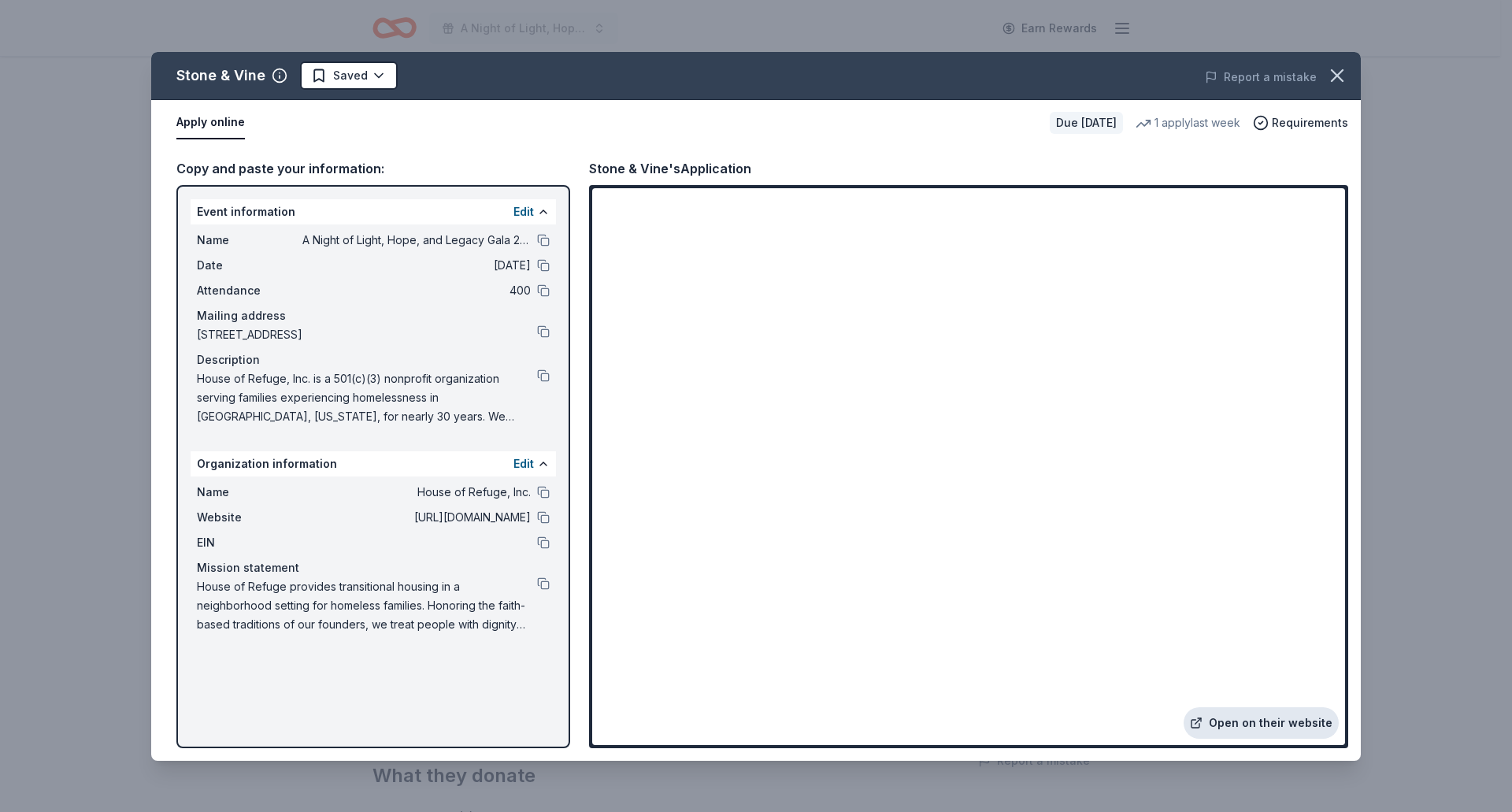
click at [1264, 735] on link "Open on their website" at bounding box center [1261, 723] width 155 height 32
click at [1340, 78] on icon "button" at bounding box center [1337, 76] width 11 height 11
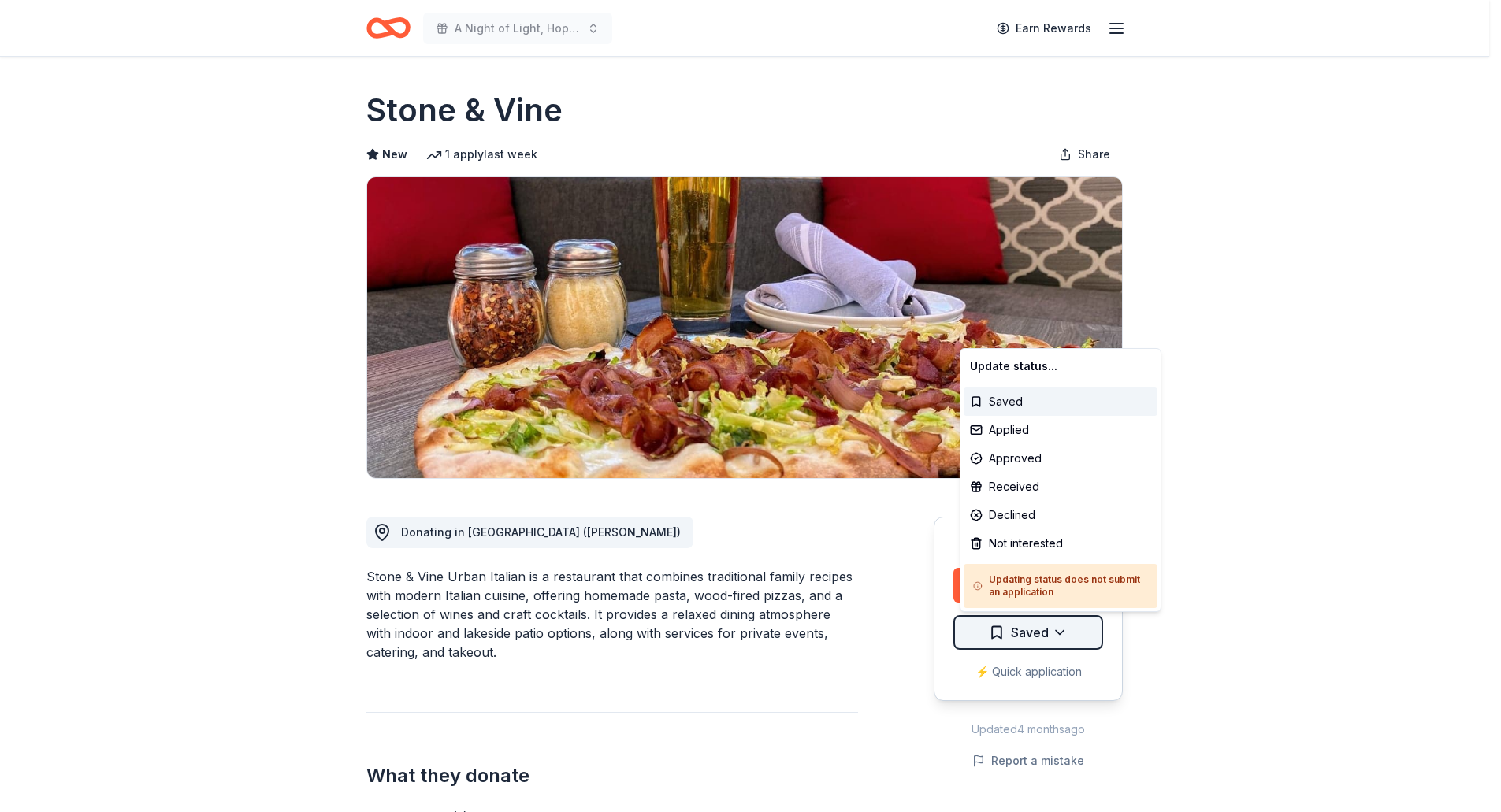
click at [1064, 646] on html "A Night of Light, Hope, and Legacy Gala 2026 Earn Rewards Due in 110 days Share…" at bounding box center [750, 406] width 1501 height 812
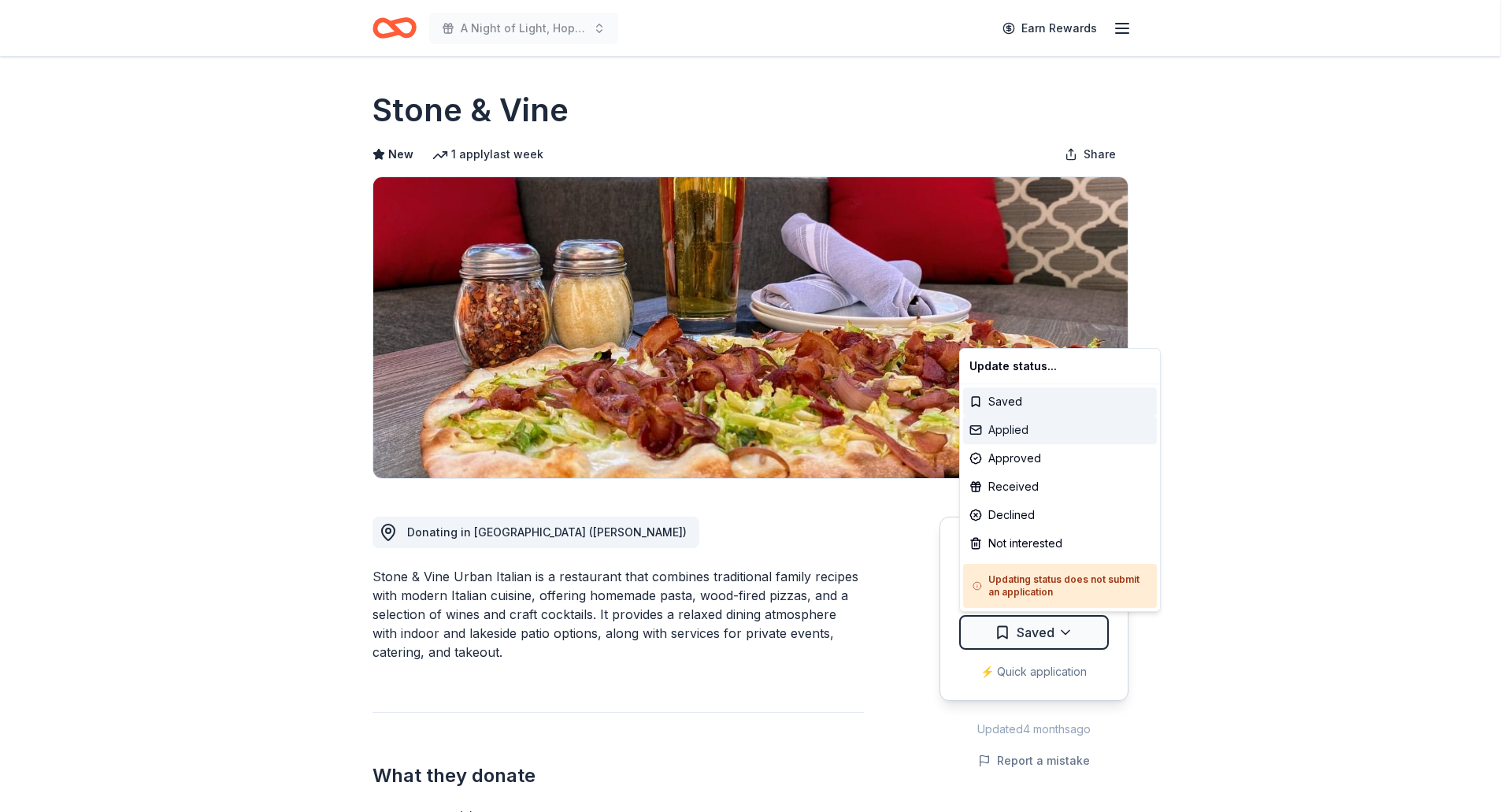
click at [1009, 429] on div "Applied" at bounding box center [1060, 429] width 194 height 28
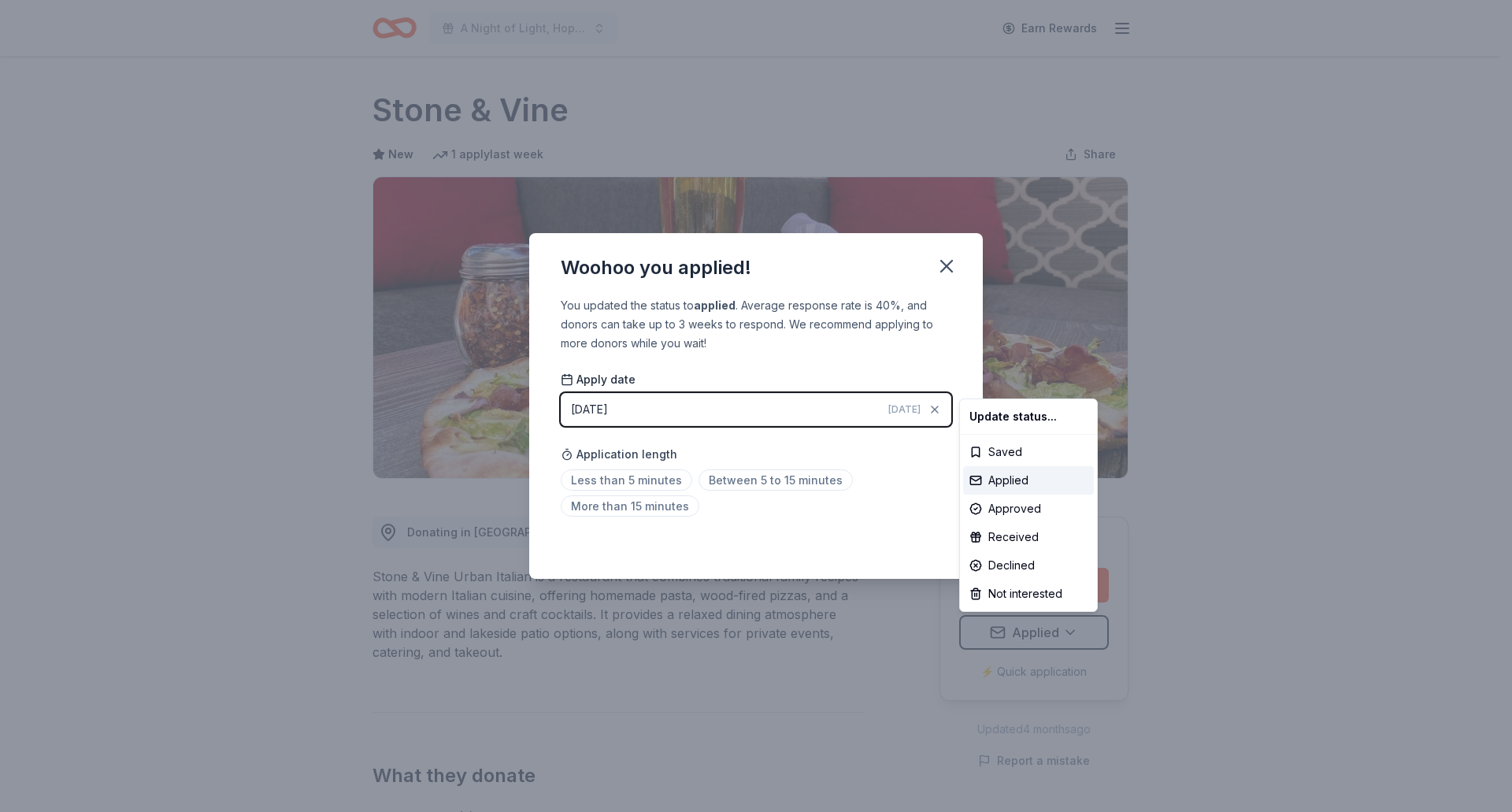
click at [938, 265] on html "A Night of Light, Hope, and Legacy Gala 2026 Earn Rewards Due in 110 days Share…" at bounding box center [756, 406] width 1512 height 812
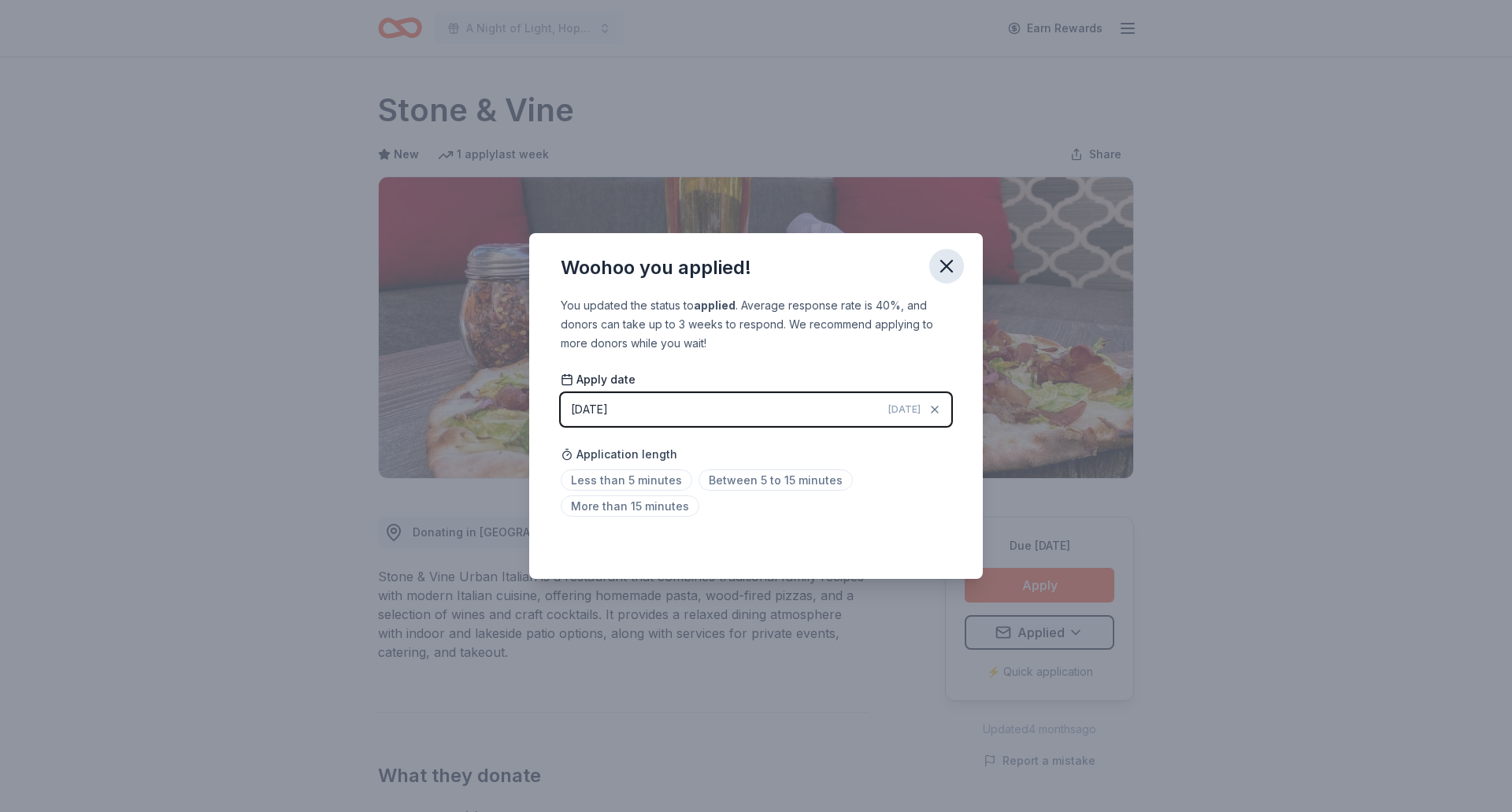
click at [949, 263] on icon "button" at bounding box center [946, 266] width 11 height 11
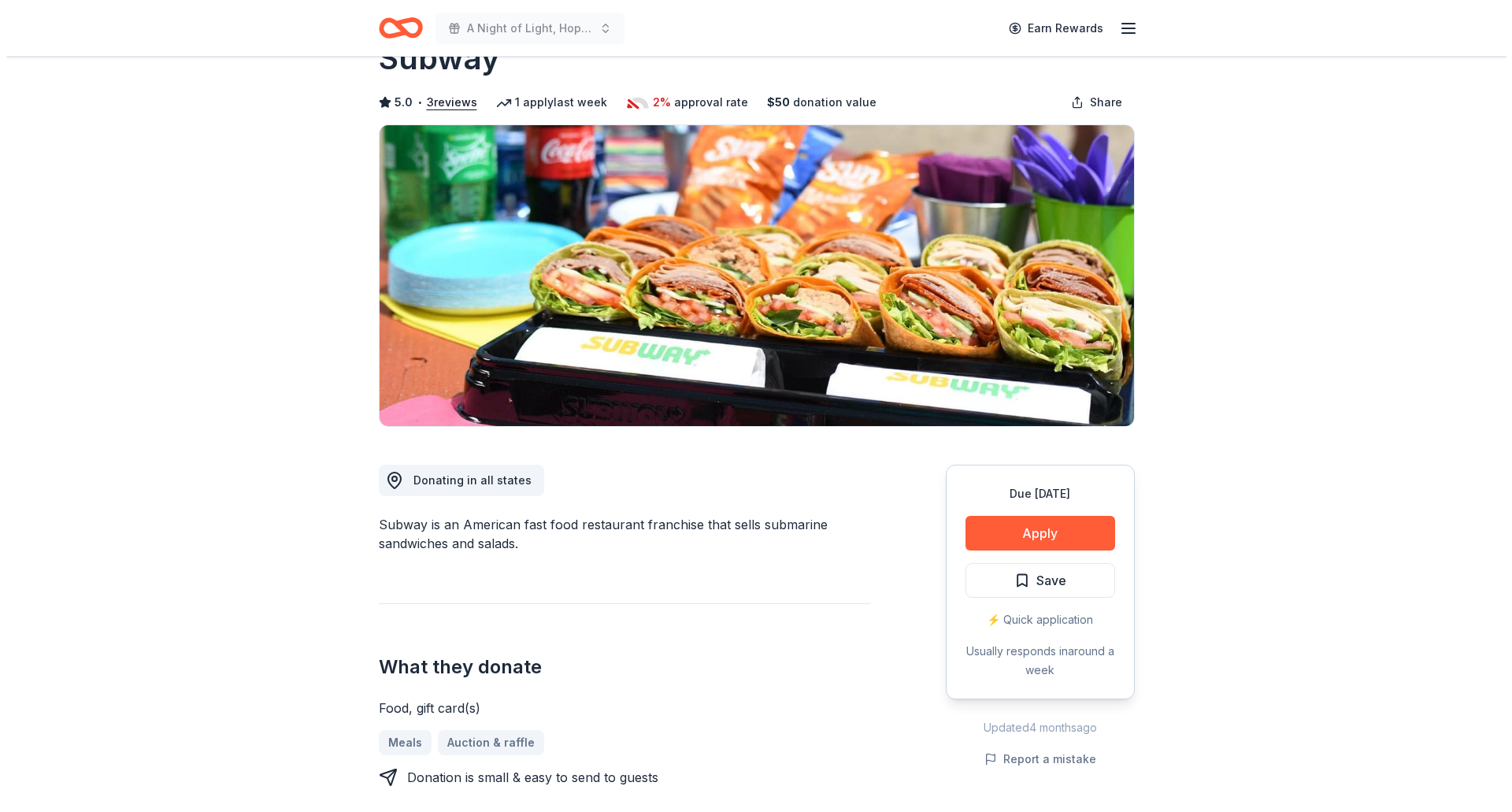
scroll to position [78, 0]
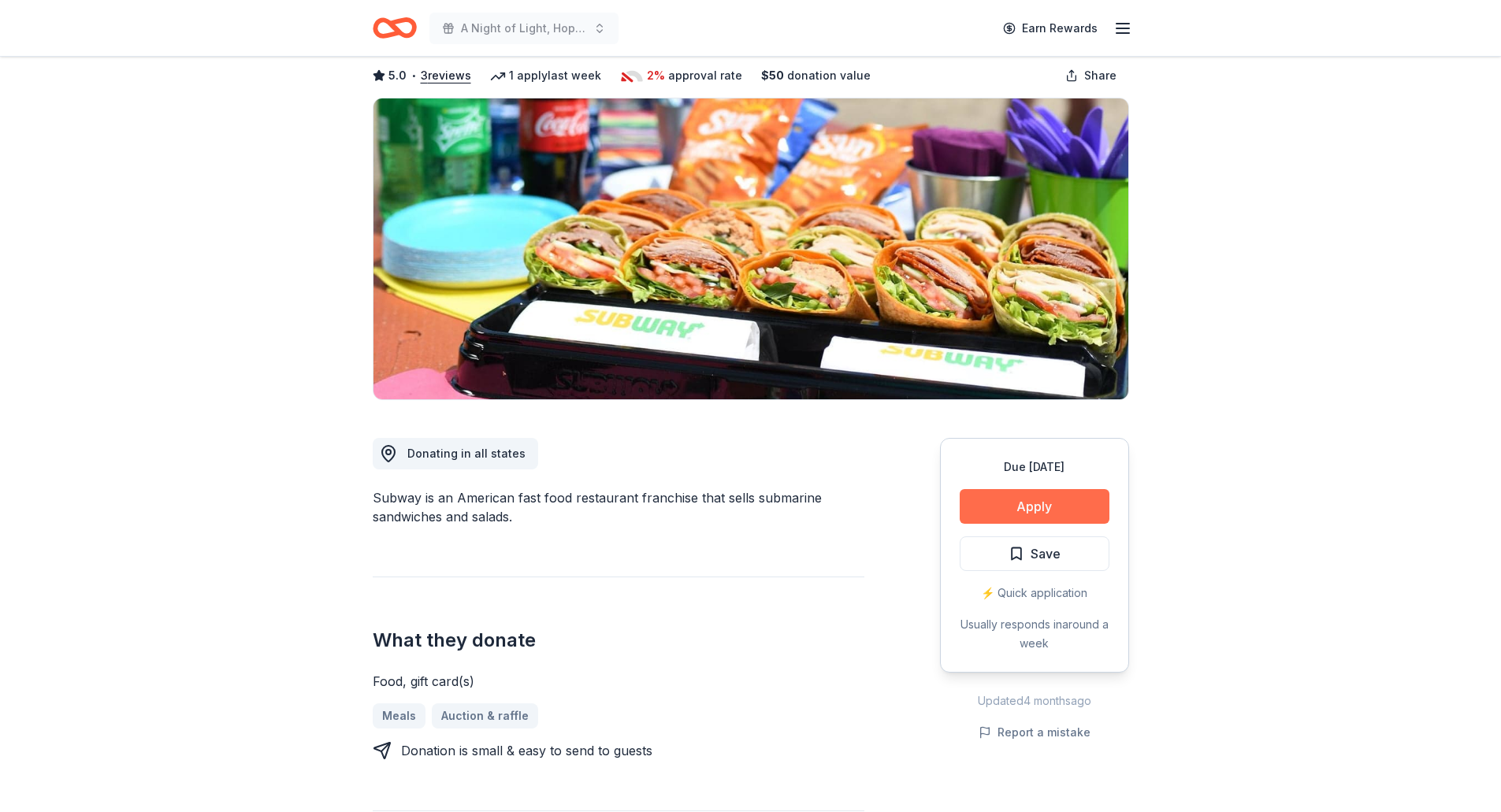
click at [1016, 494] on button "Apply" at bounding box center [1034, 506] width 150 height 34
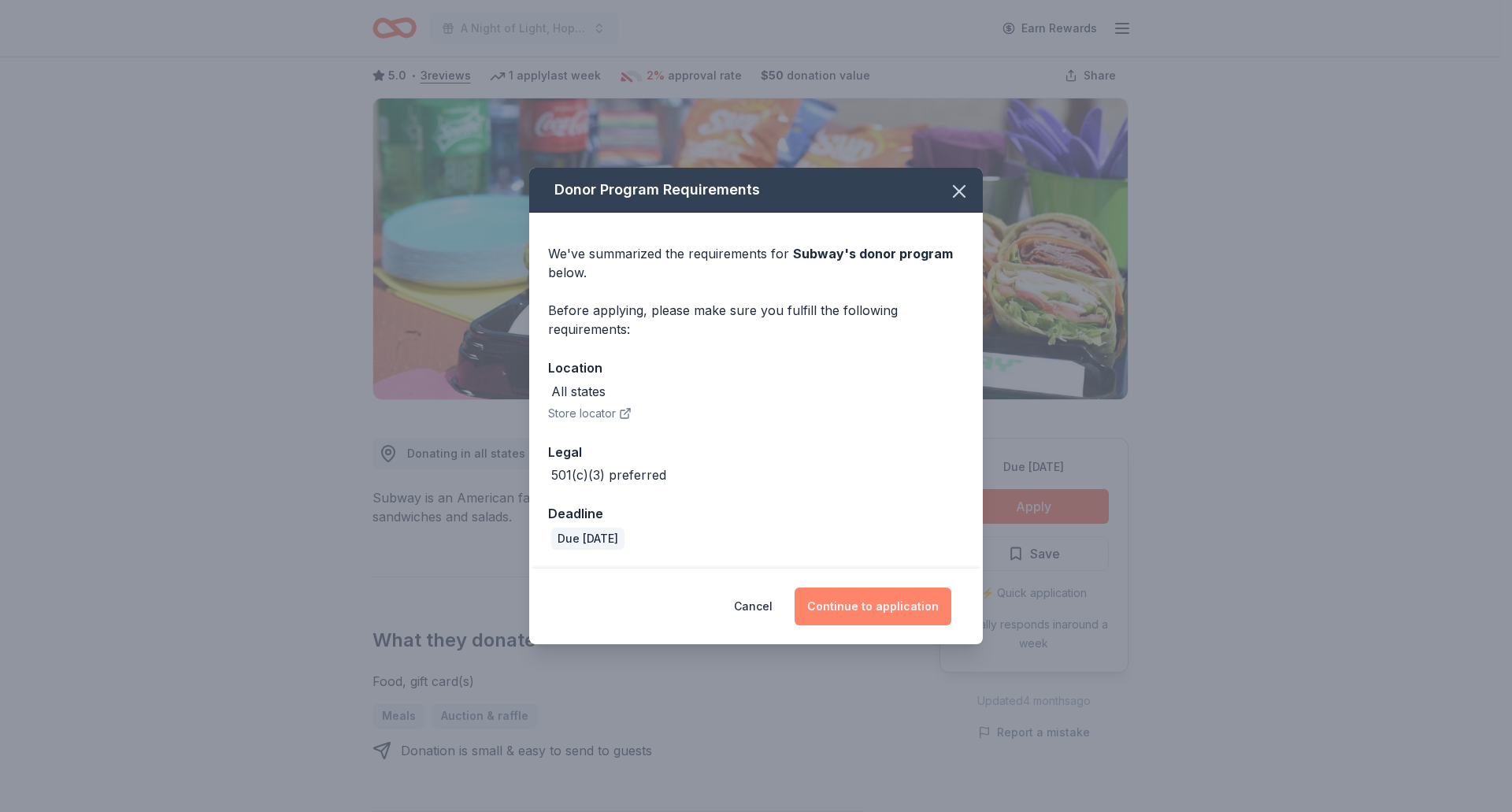
click at [897, 611] on button "Continue to application" at bounding box center [873, 606] width 157 height 38
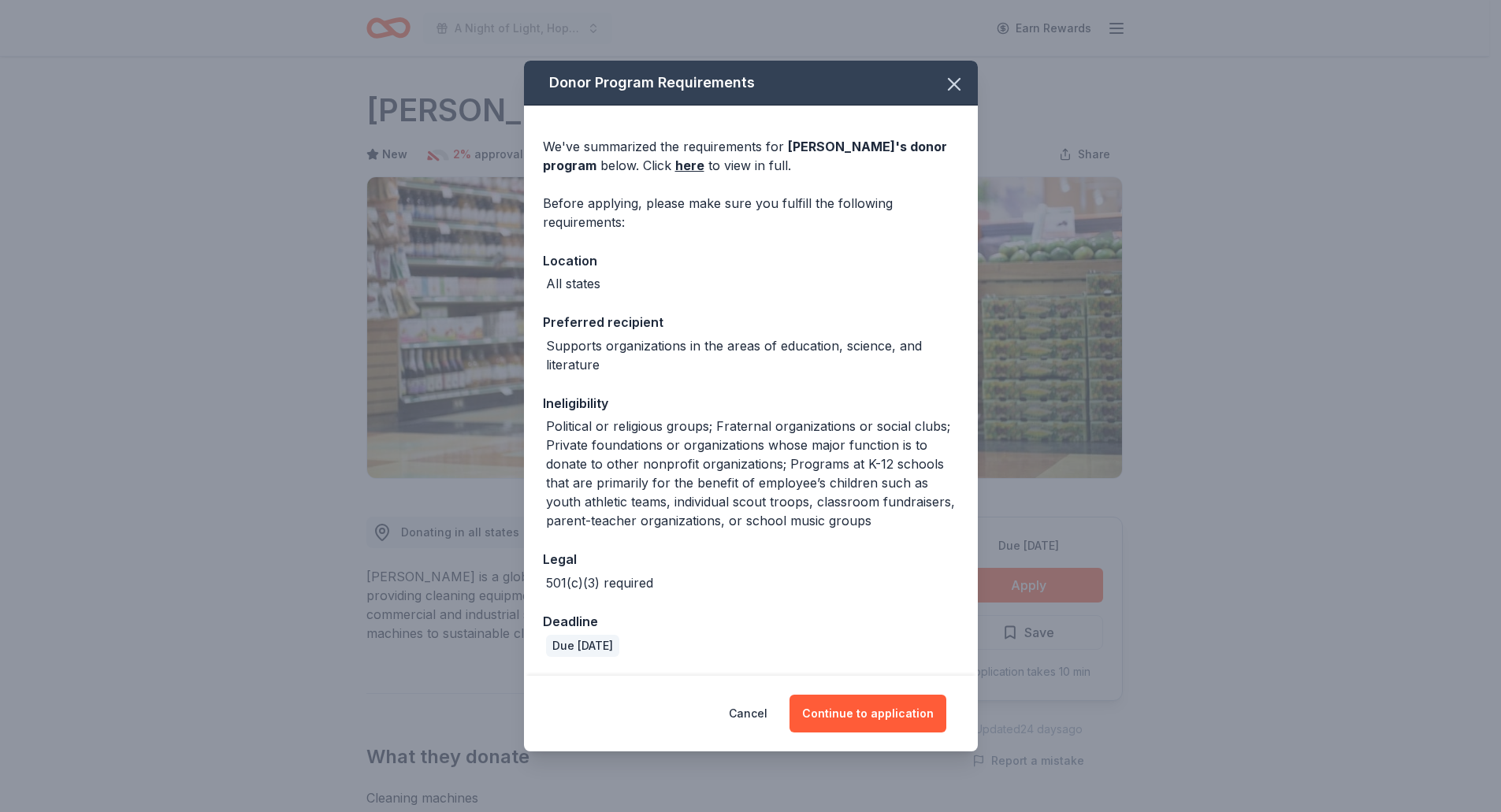
scroll to position [236, 0]
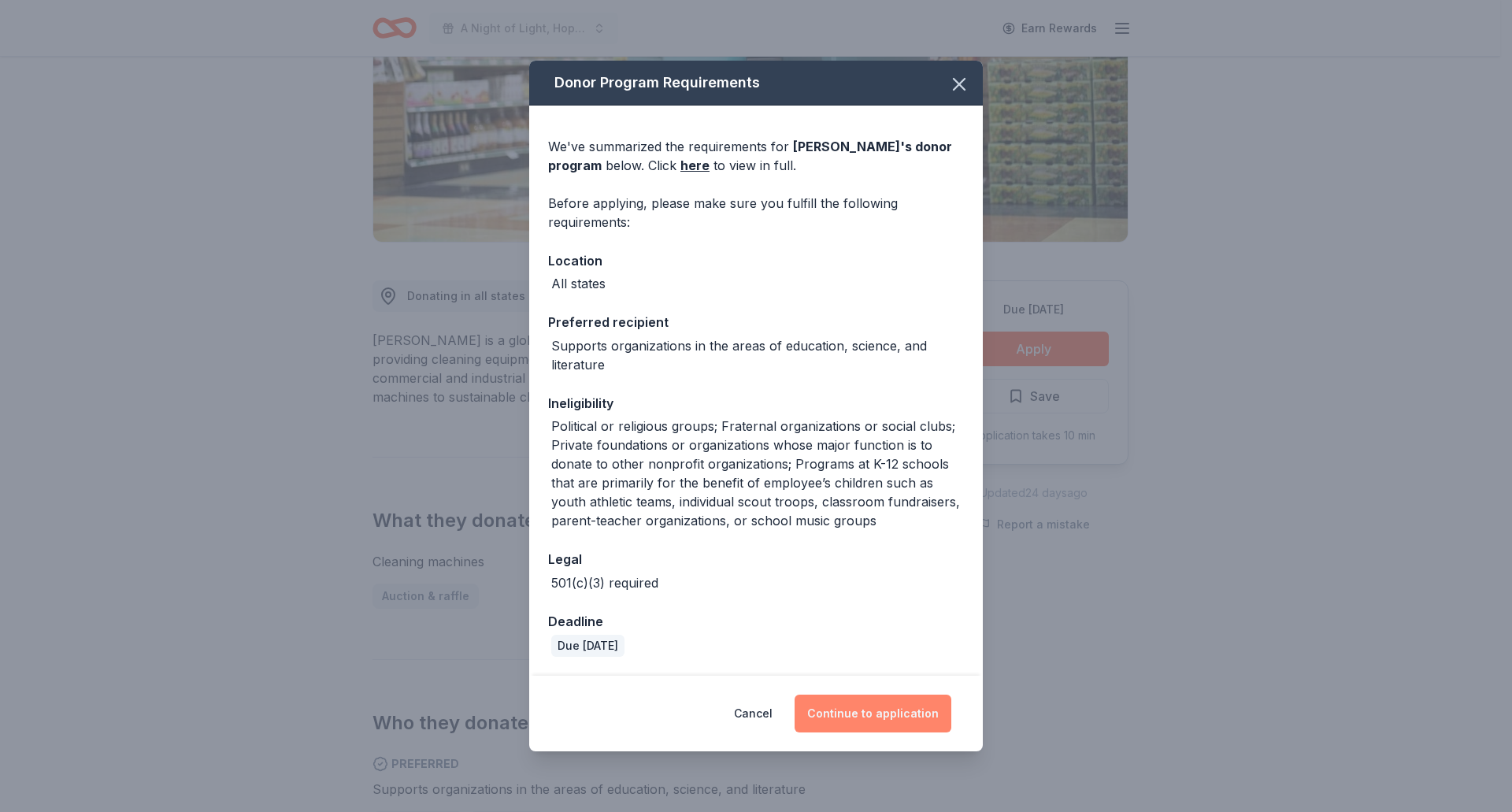
click at [927, 716] on button "Continue to application" at bounding box center [873, 714] width 157 height 38
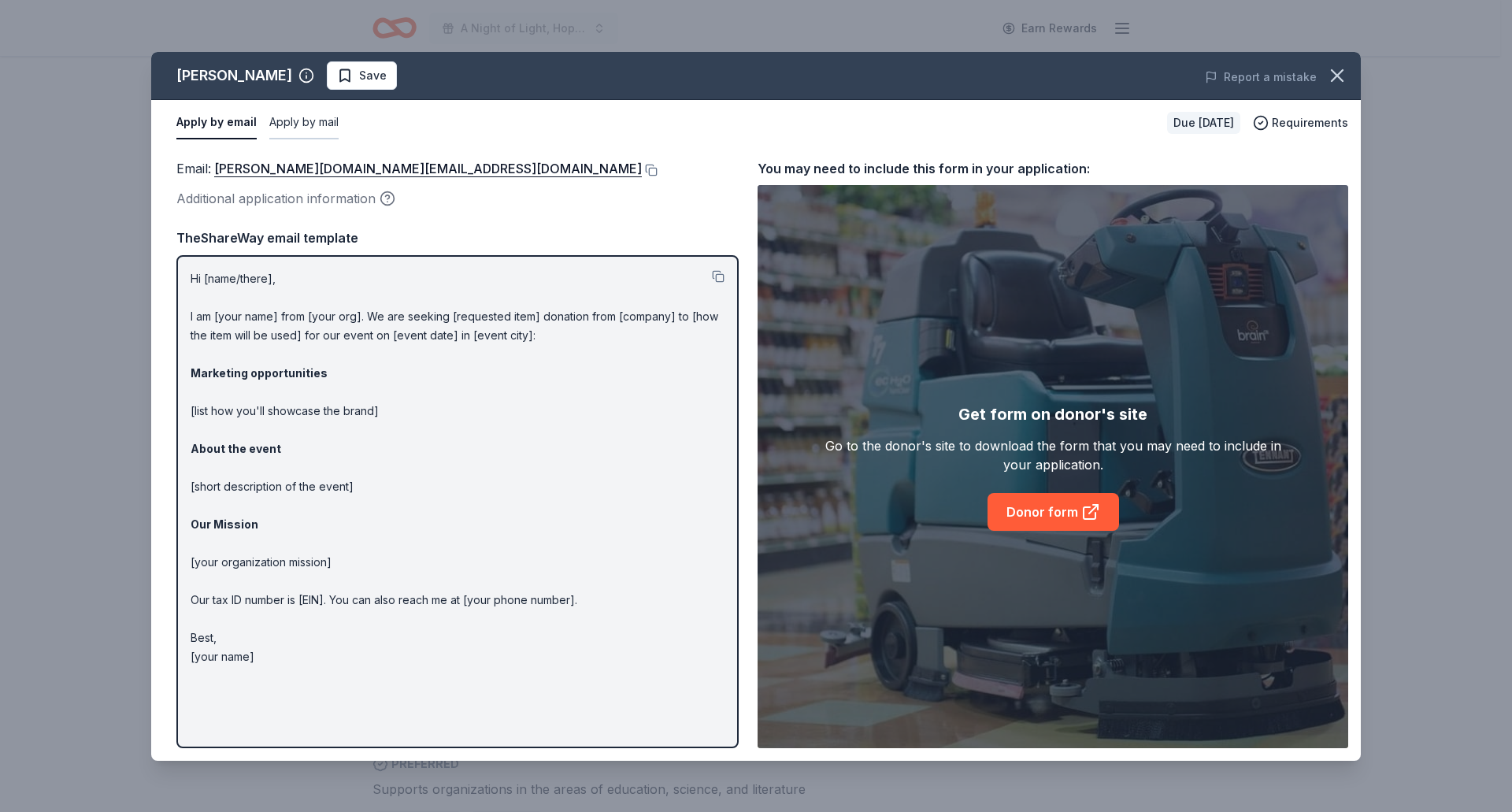
click at [323, 123] on button "Apply by mail" at bounding box center [304, 123] width 69 height 33
drag, startPoint x: 1332, startPoint y: 64, endPoint x: 1288, endPoint y: 45, distance: 47.9
click at [1332, 65] on icon "button" at bounding box center [1337, 76] width 22 height 22
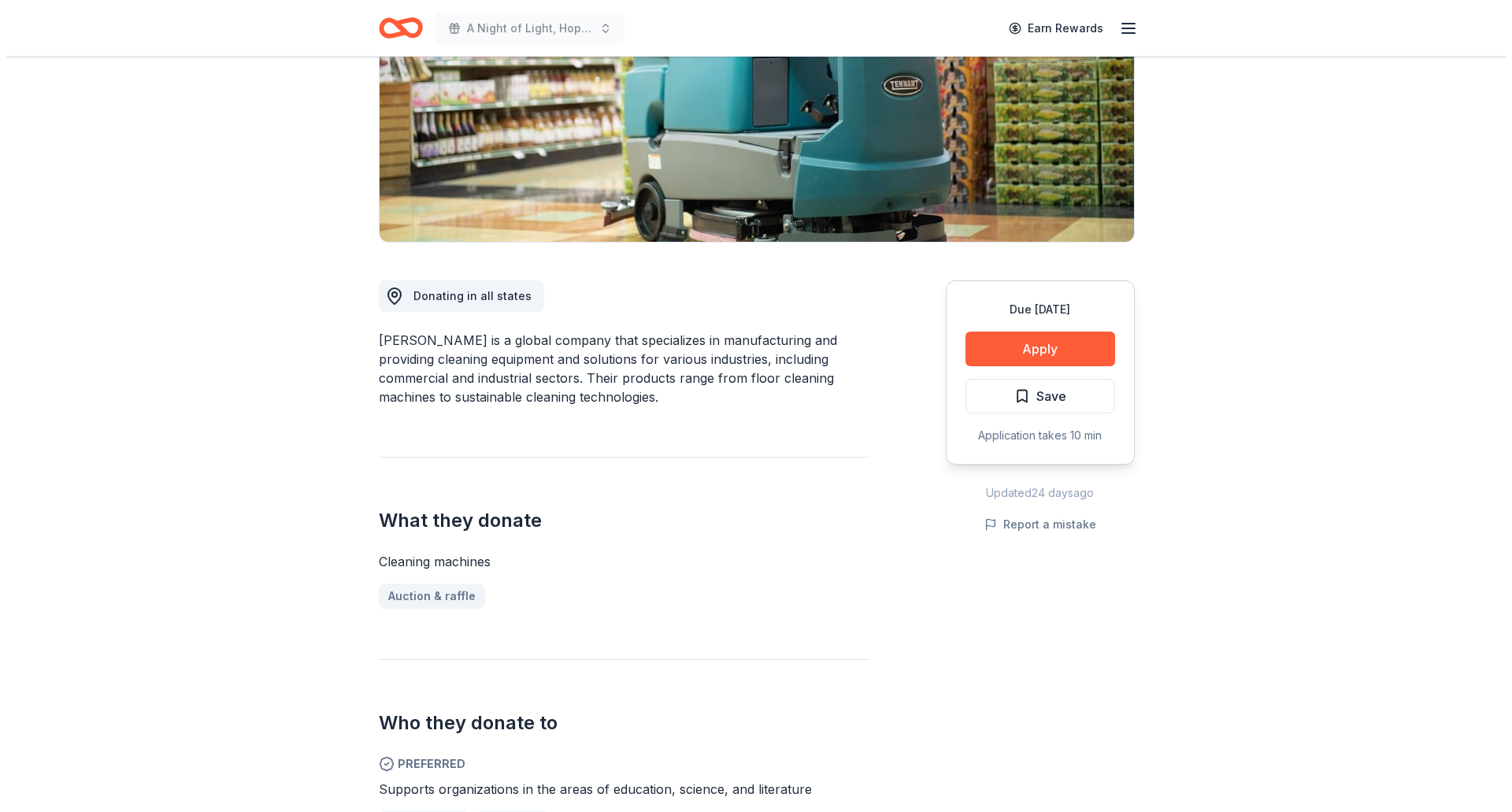
scroll to position [78, 0]
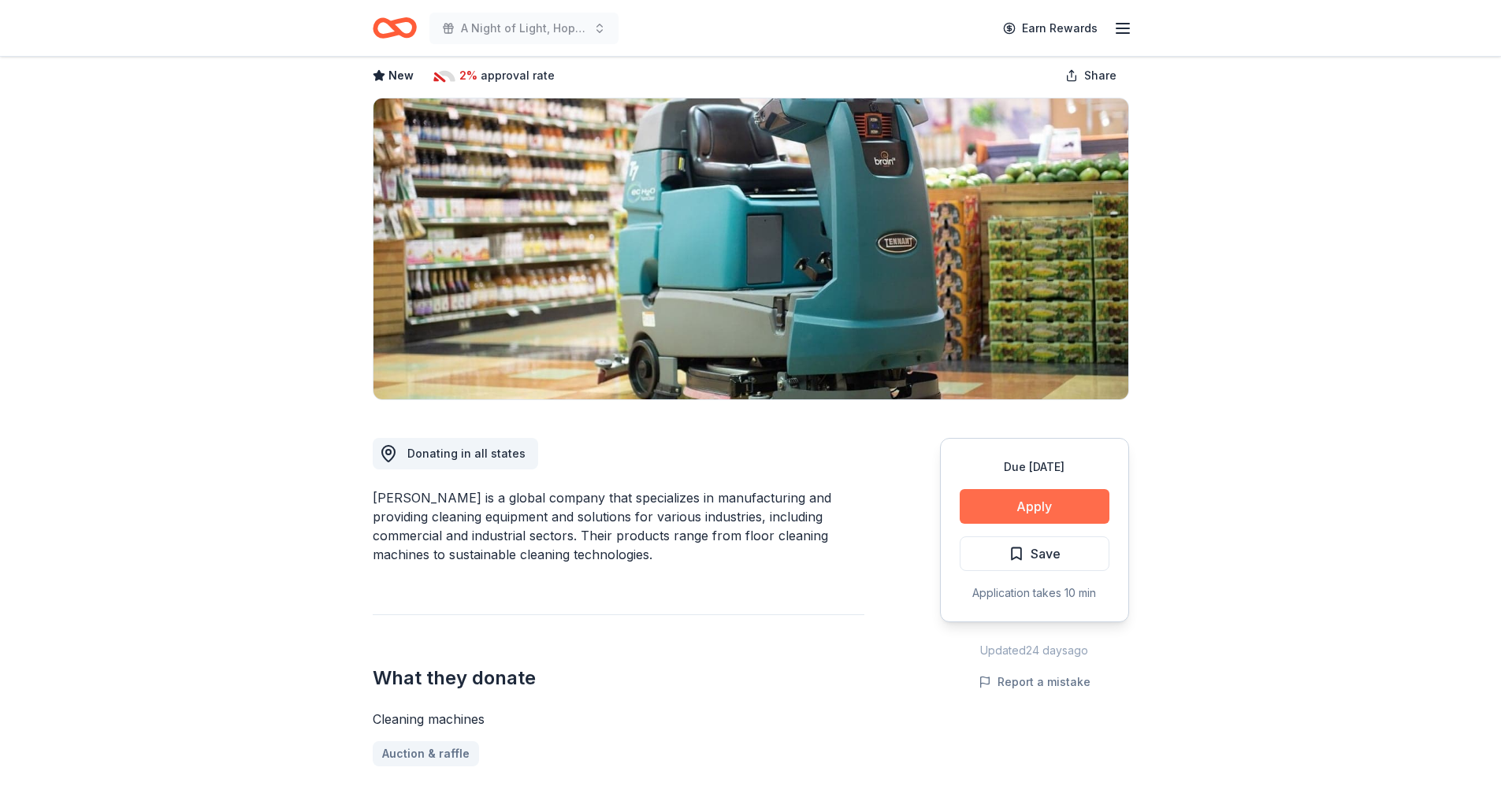
click at [1043, 506] on button "Apply" at bounding box center [1034, 506] width 150 height 34
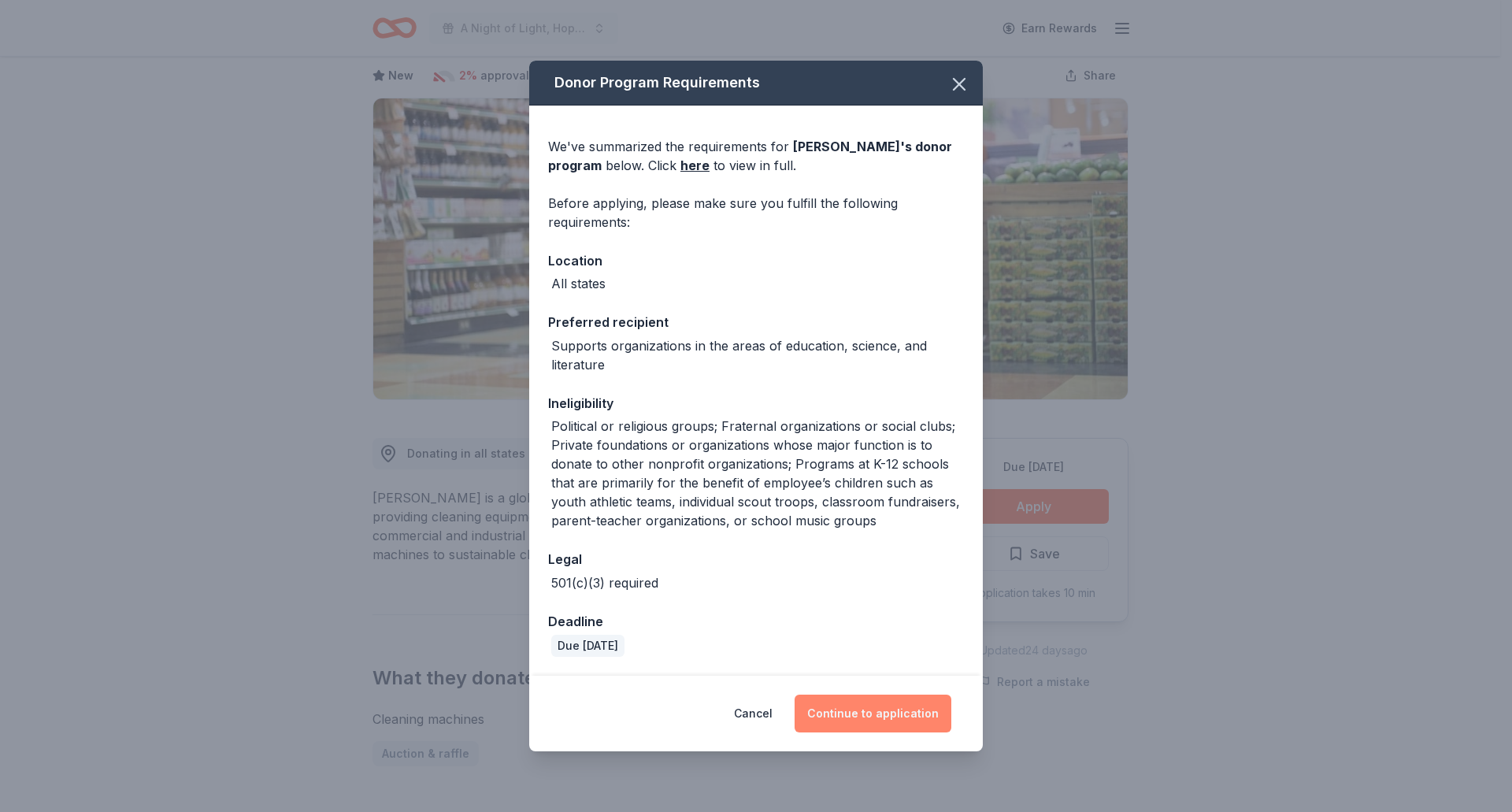
click at [936, 715] on button "Continue to application" at bounding box center [873, 714] width 157 height 38
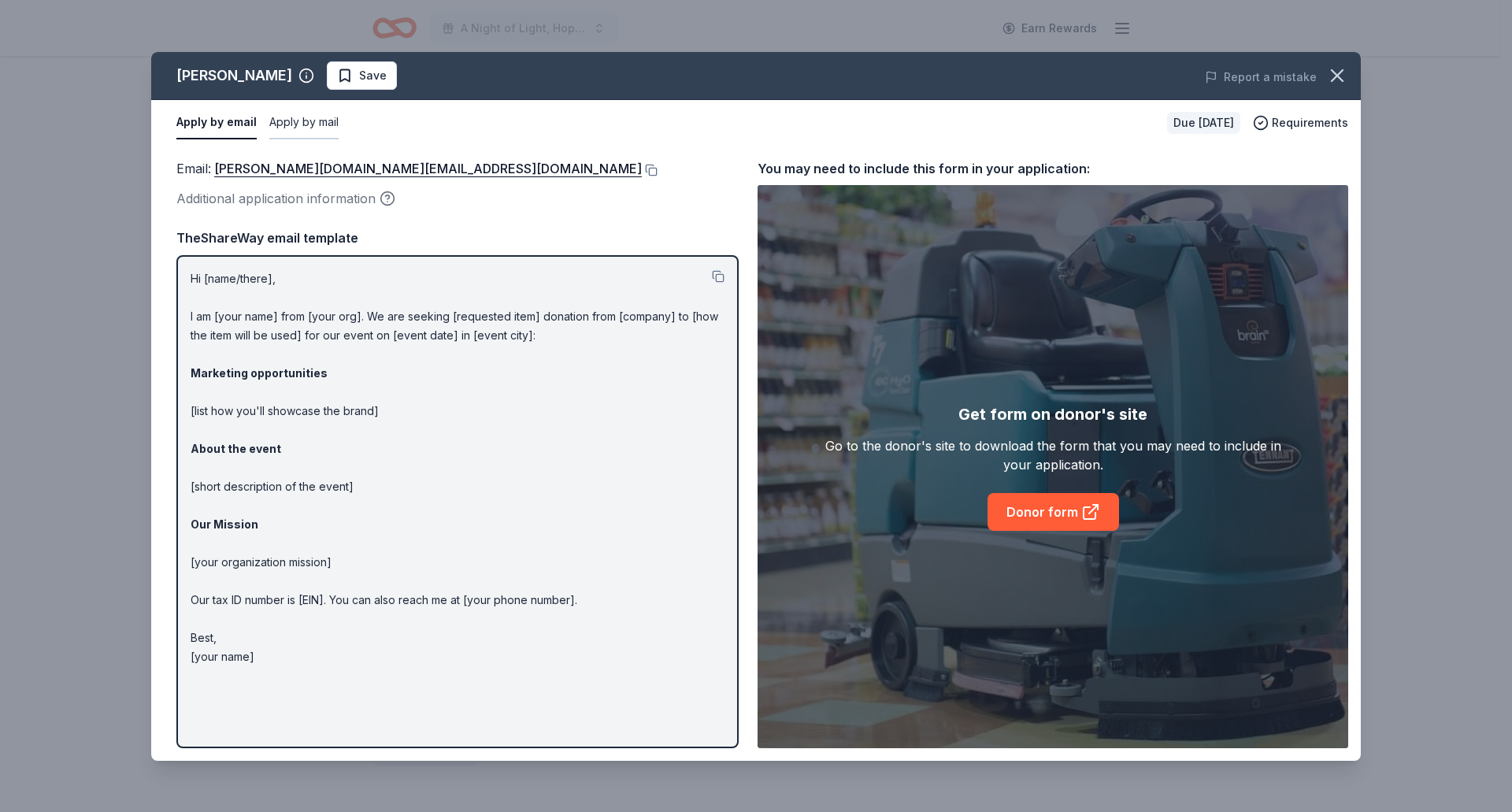
click at [321, 114] on button "Apply by mail" at bounding box center [304, 123] width 69 height 33
click at [244, 123] on button "Apply by email" at bounding box center [215, 123] width 77 height 33
click at [642, 173] on button at bounding box center [650, 171] width 15 height 13
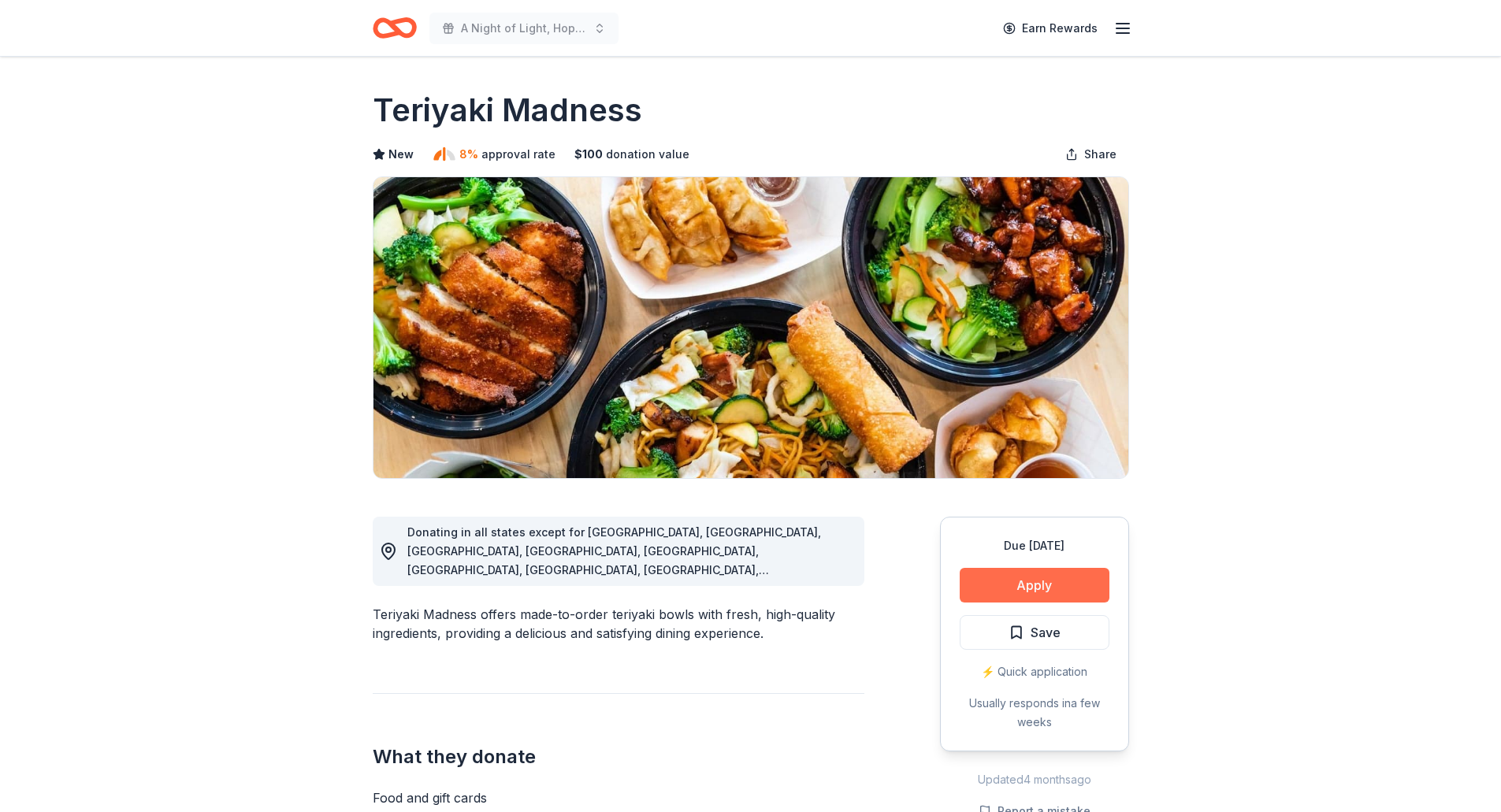
click at [981, 580] on button "Apply" at bounding box center [1034, 585] width 150 height 34
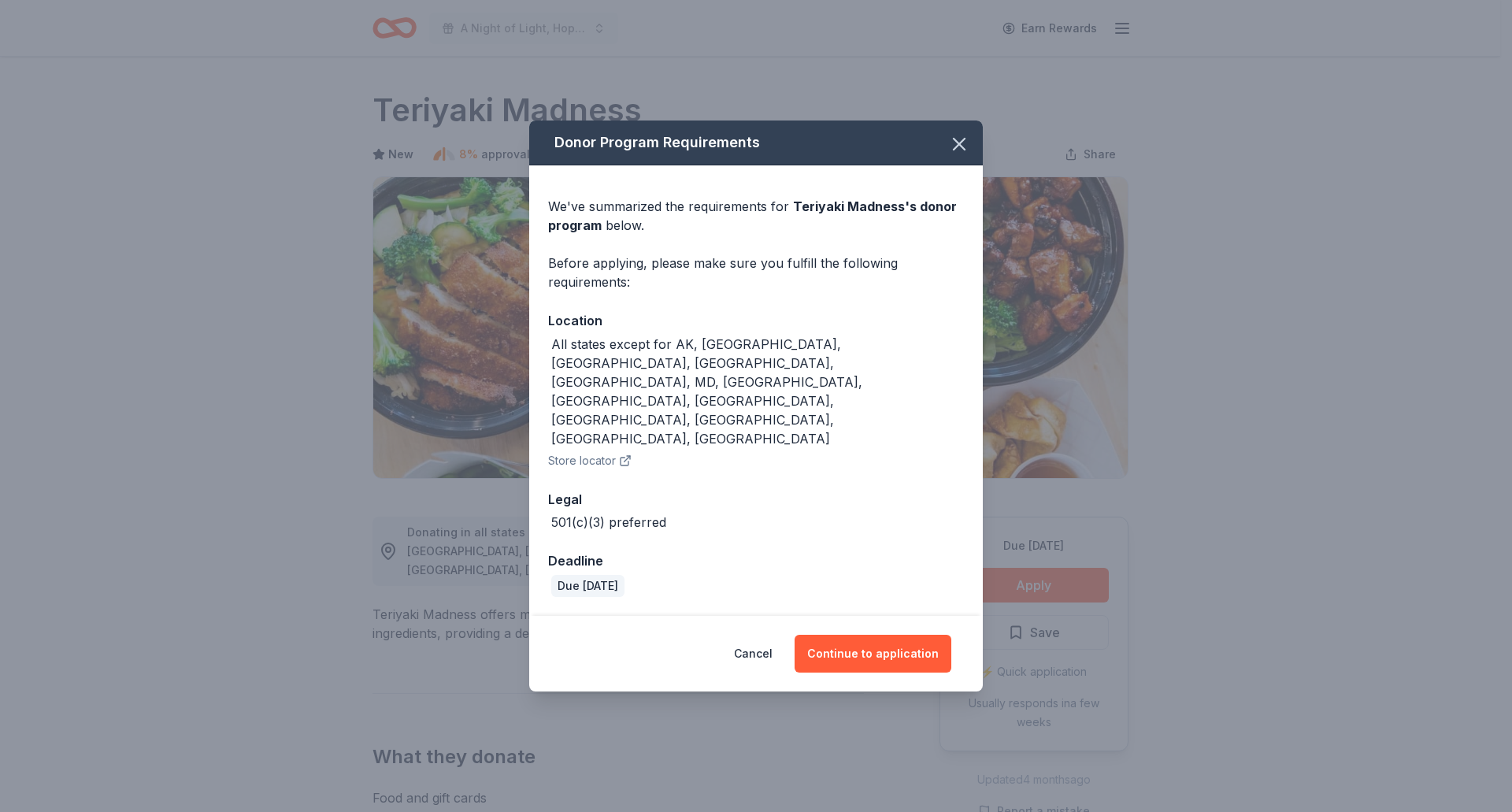
click at [834, 635] on div "Cancel Continue to application" at bounding box center [756, 654] width 454 height 76
click at [835, 635] on button "Continue to application" at bounding box center [873, 654] width 157 height 38
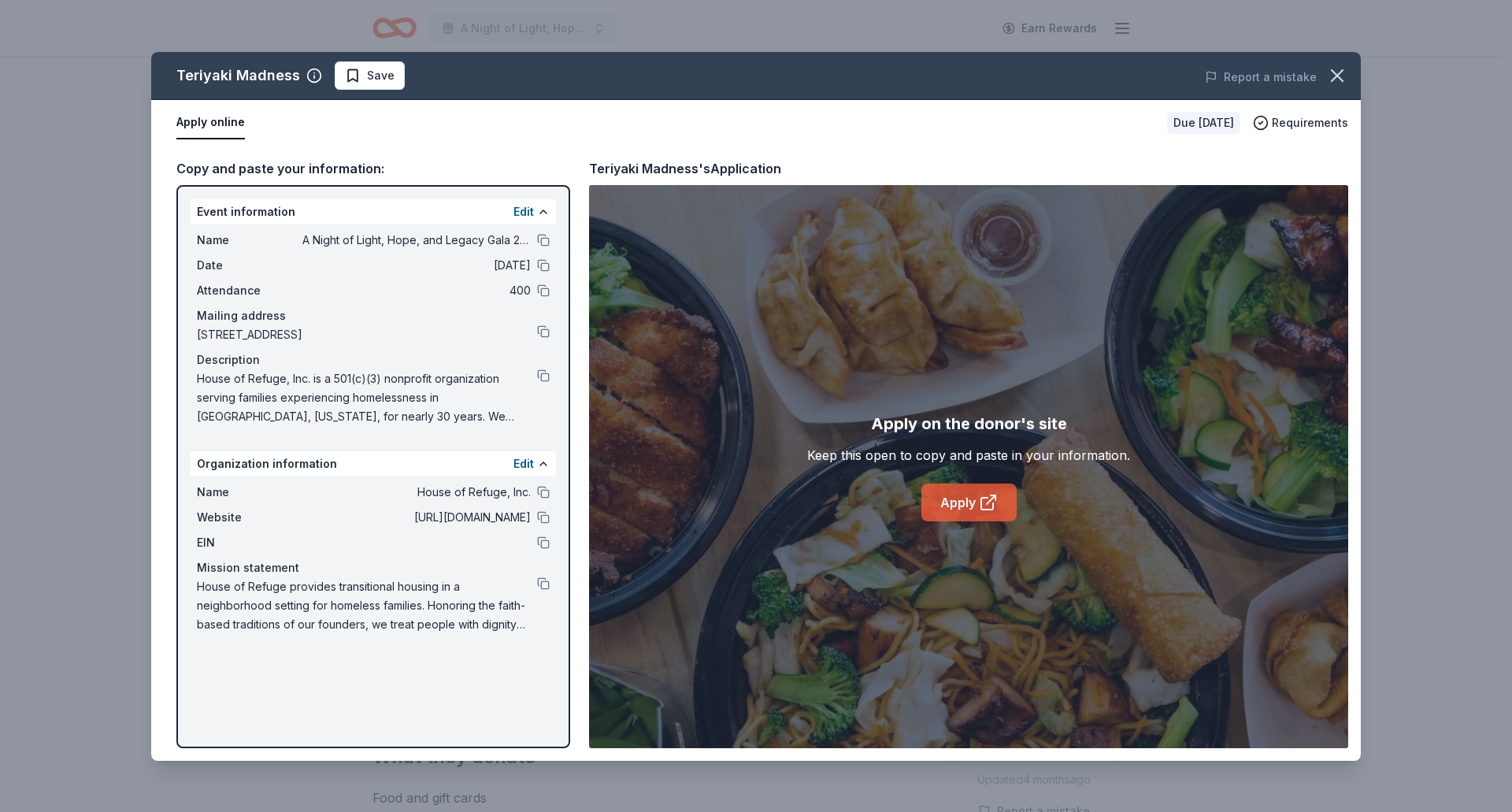
click at [983, 495] on icon at bounding box center [988, 503] width 19 height 19
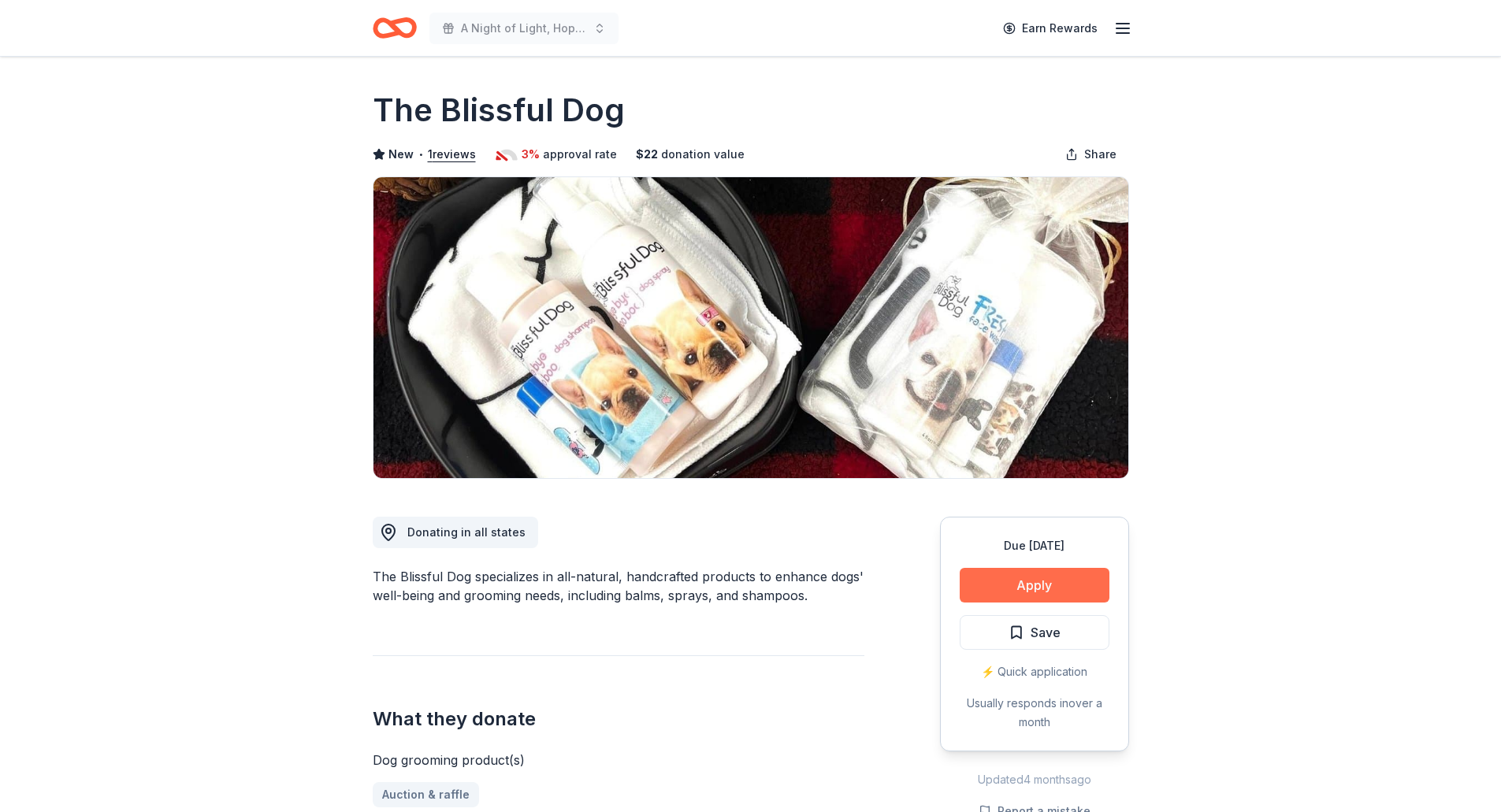
click at [1001, 568] on button "Apply" at bounding box center [1034, 585] width 150 height 34
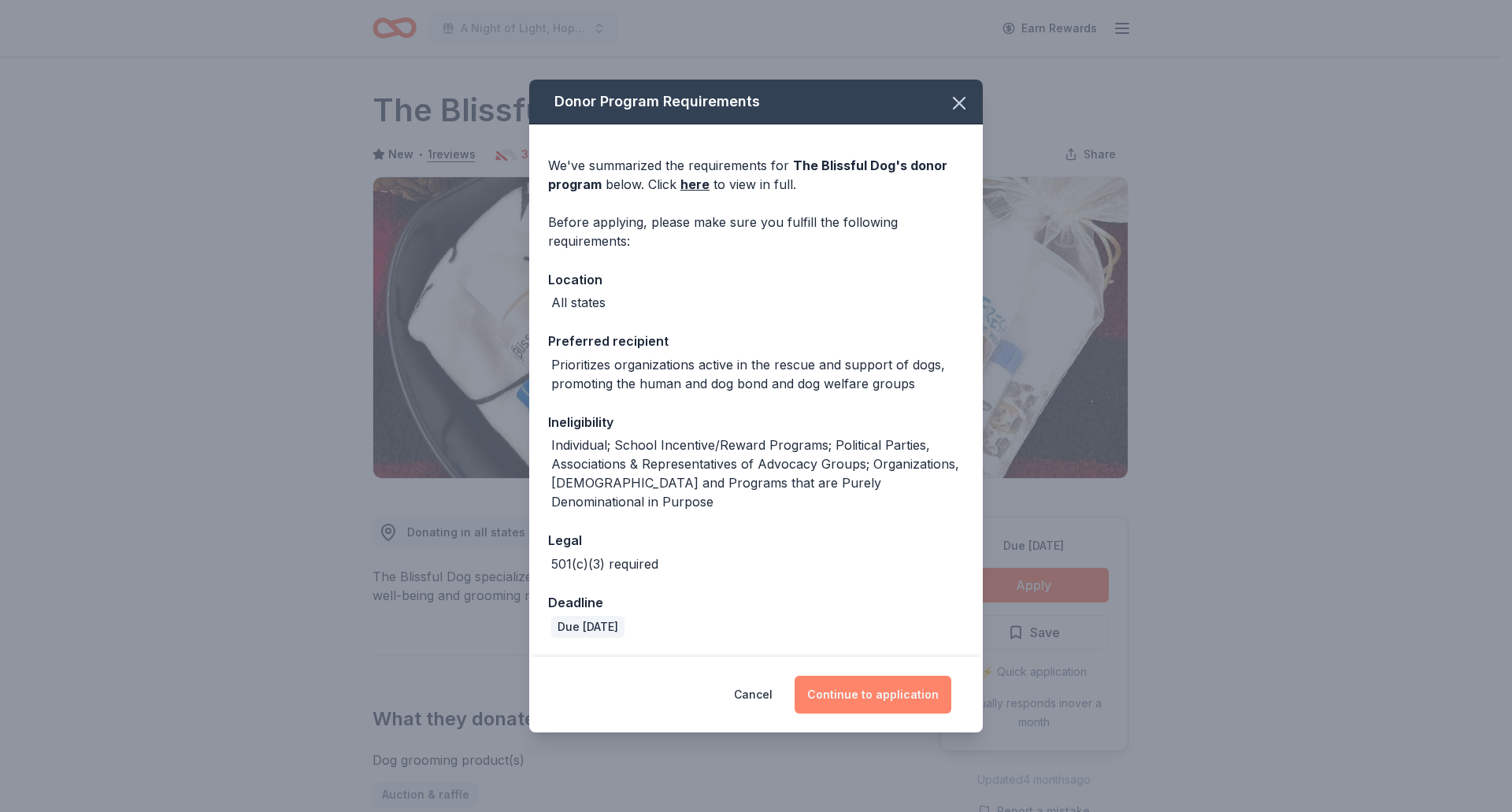
click at [883, 676] on button "Continue to application" at bounding box center [873, 695] width 157 height 38
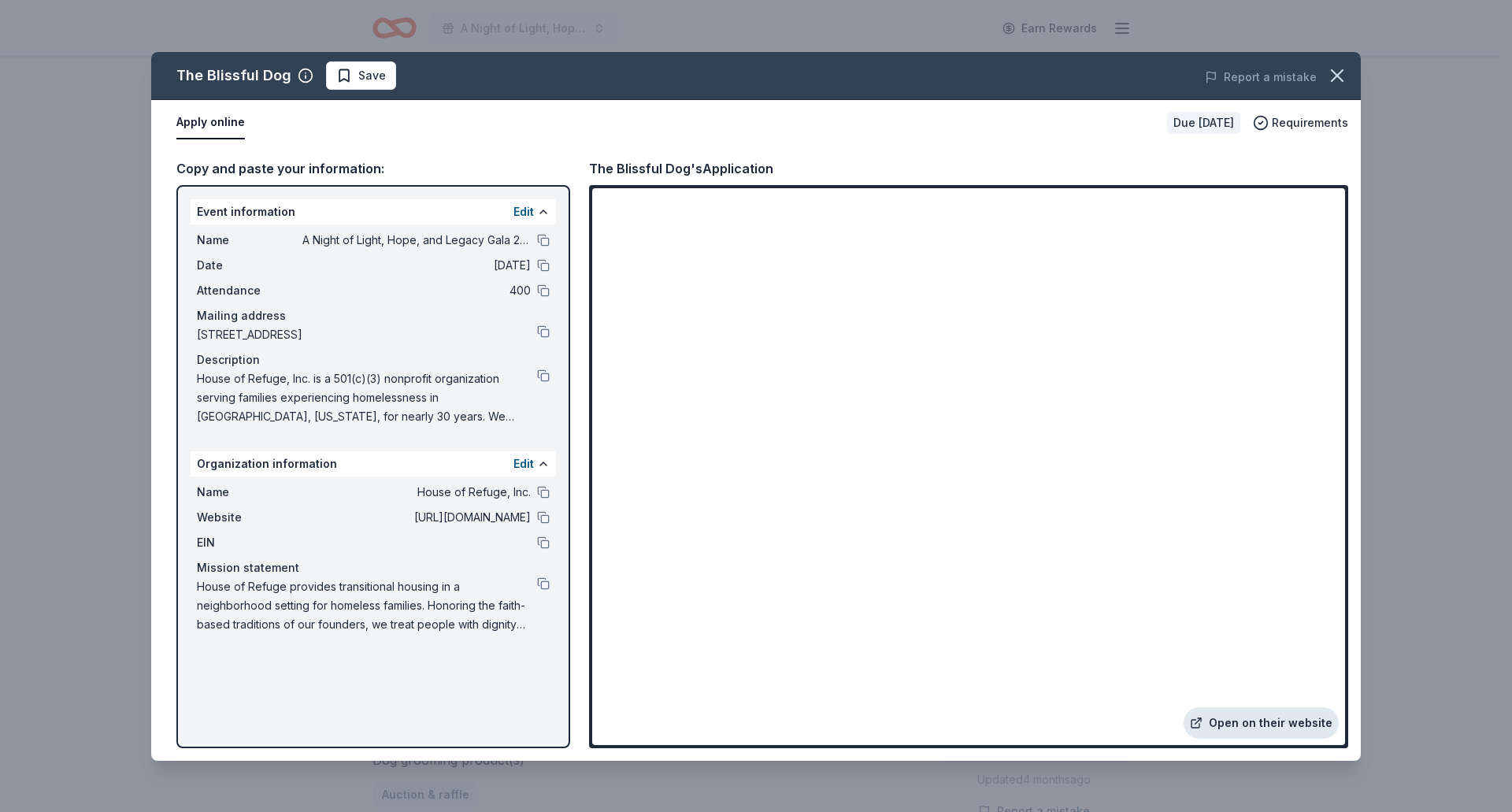
click at [1251, 724] on link "Open on their website" at bounding box center [1261, 723] width 155 height 32
click at [1336, 75] on icon "button" at bounding box center [1337, 76] width 11 height 11
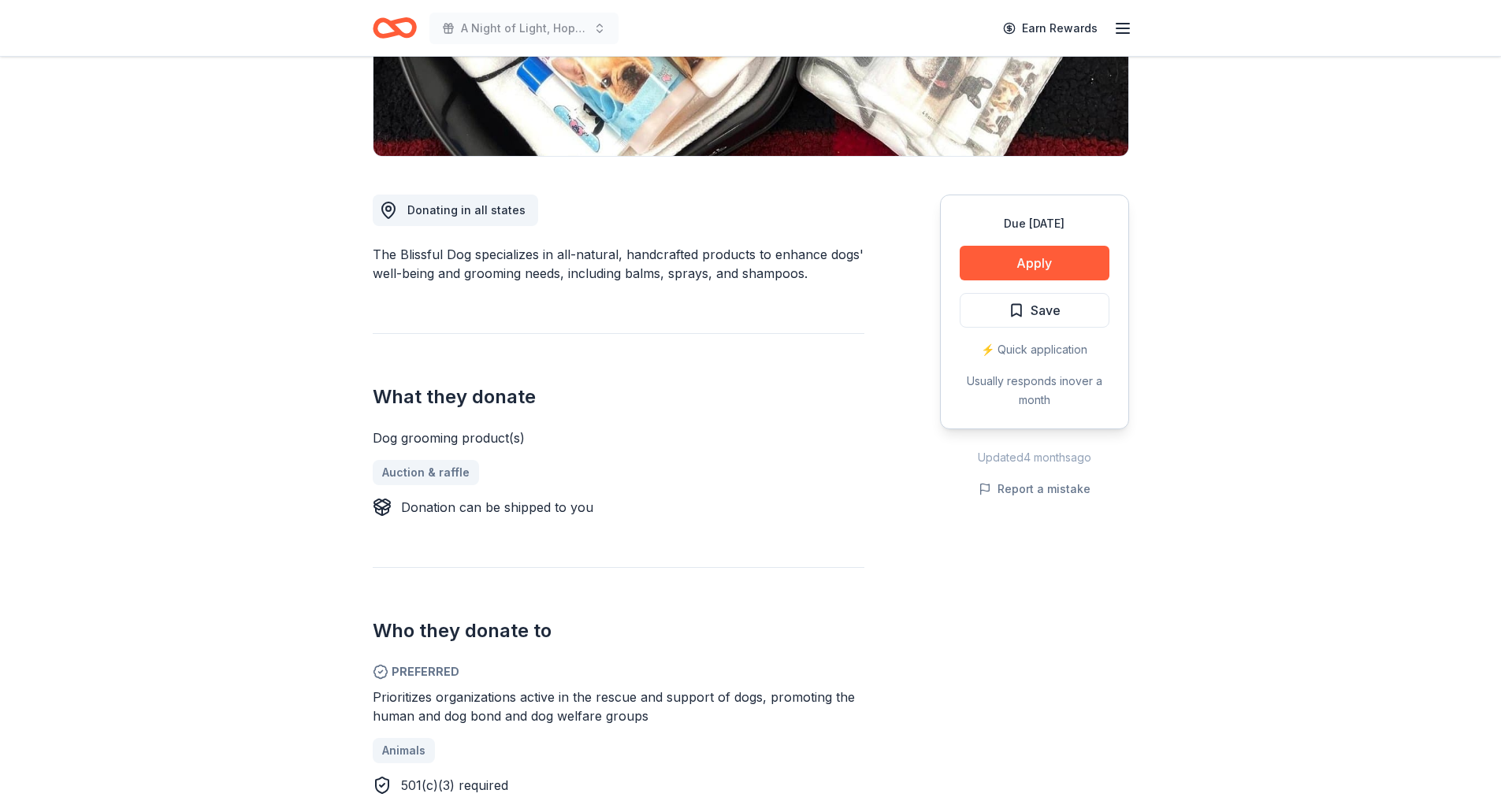
scroll to position [473, 0]
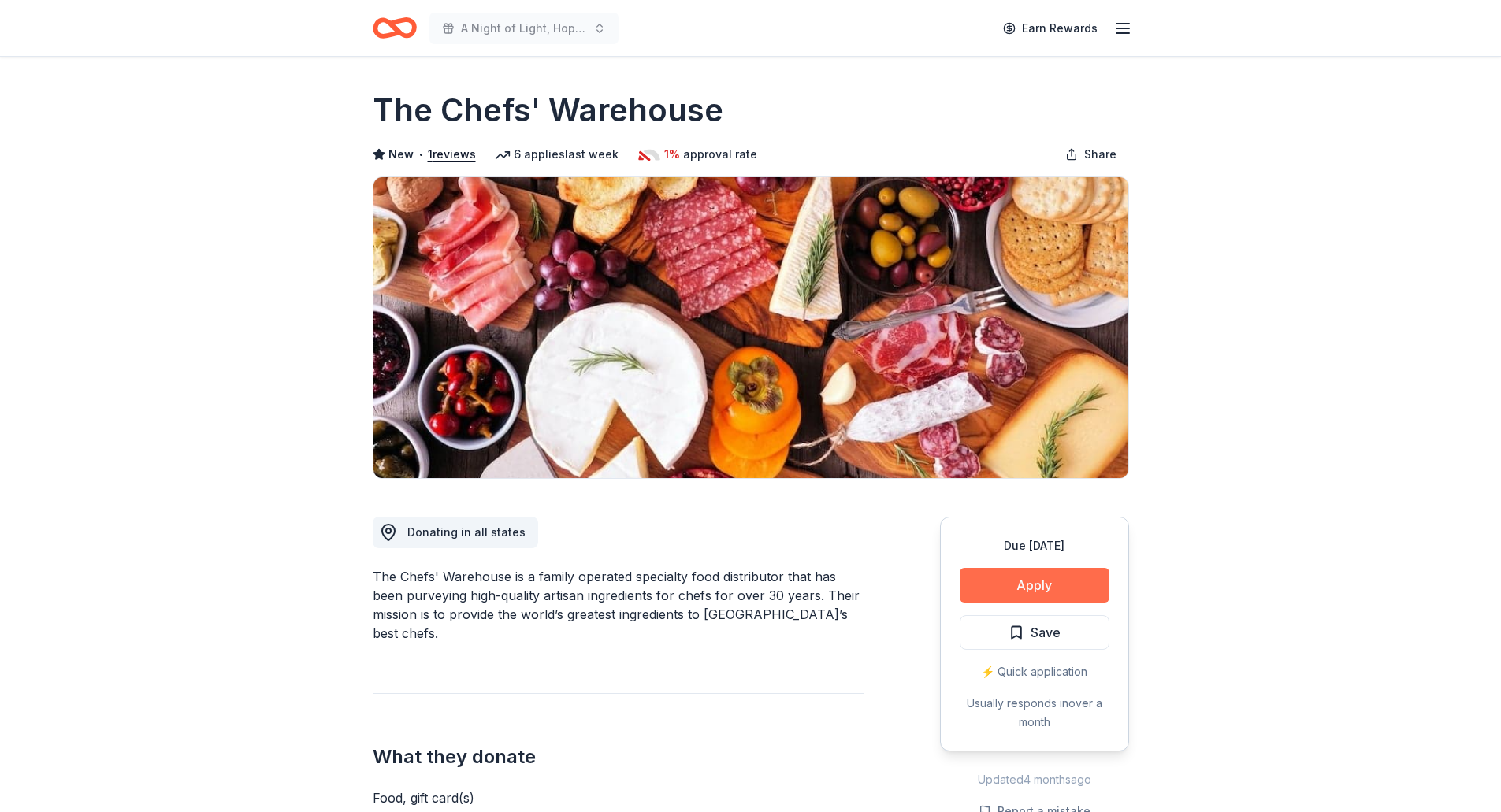
click at [994, 585] on button "Apply" at bounding box center [1034, 585] width 150 height 34
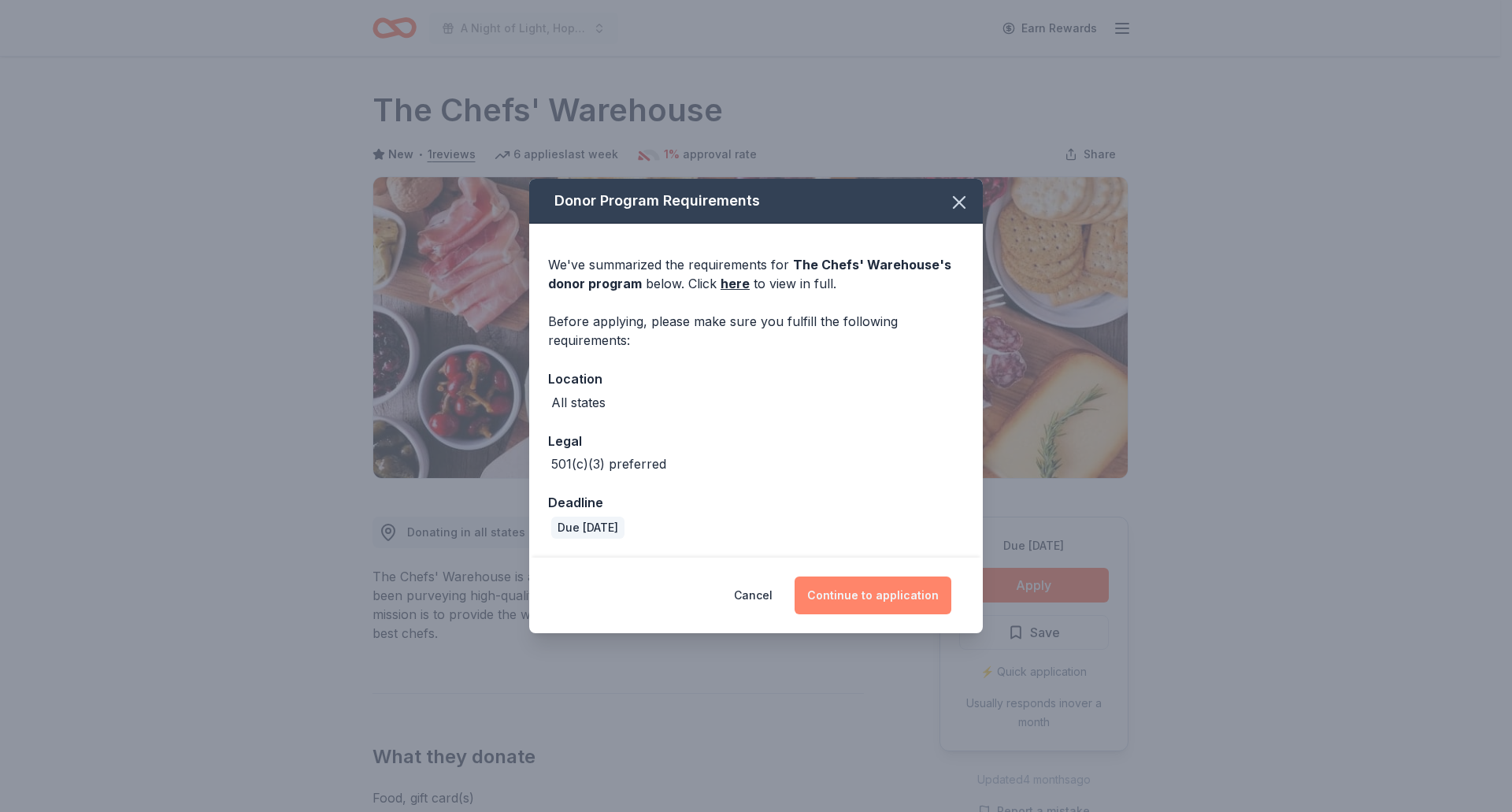
click at [892, 602] on button "Continue to application" at bounding box center [873, 595] width 157 height 38
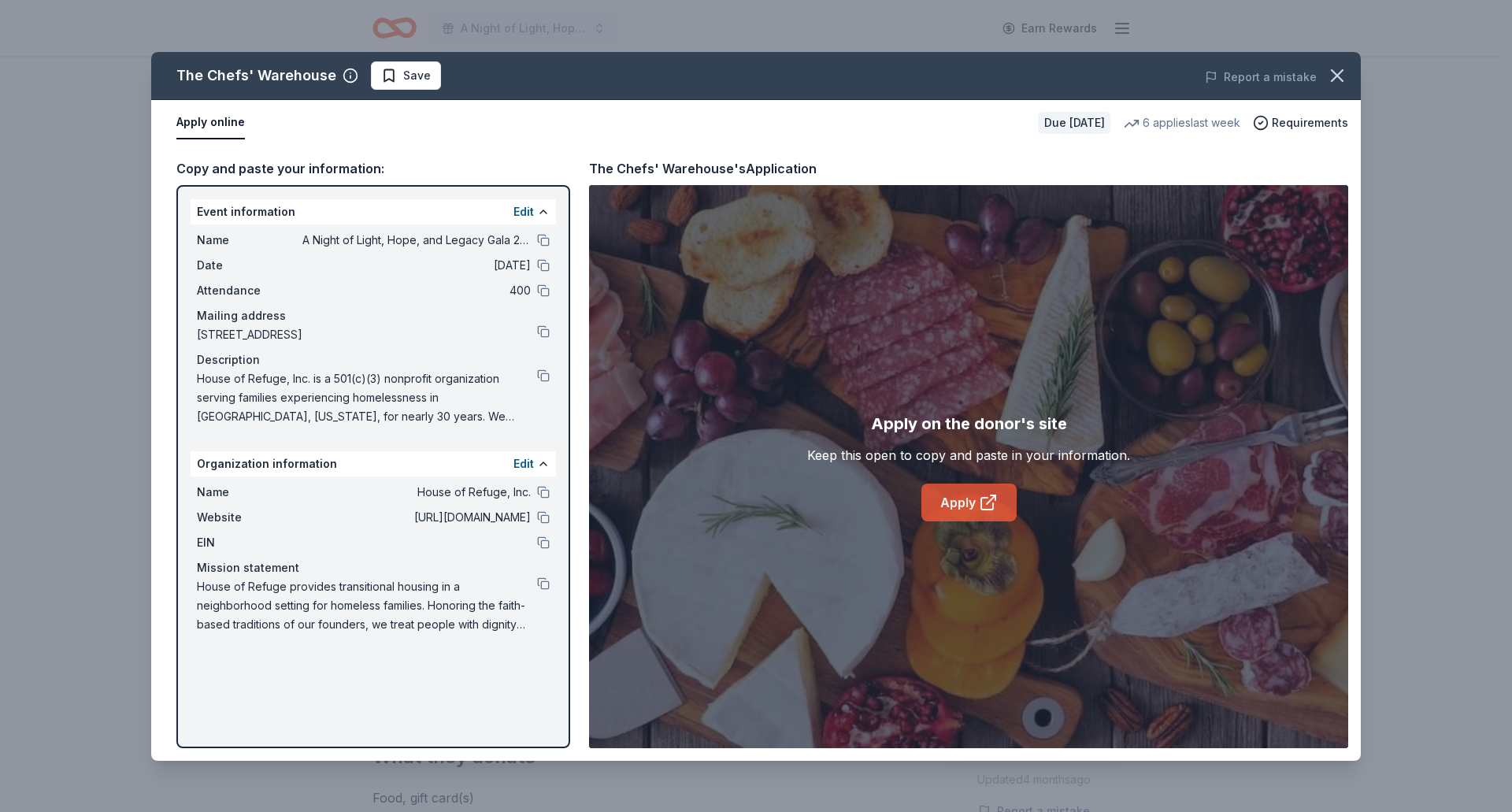
click at [950, 493] on link "Apply" at bounding box center [969, 503] width 96 height 38
